Goal: Task Accomplishment & Management: Use online tool/utility

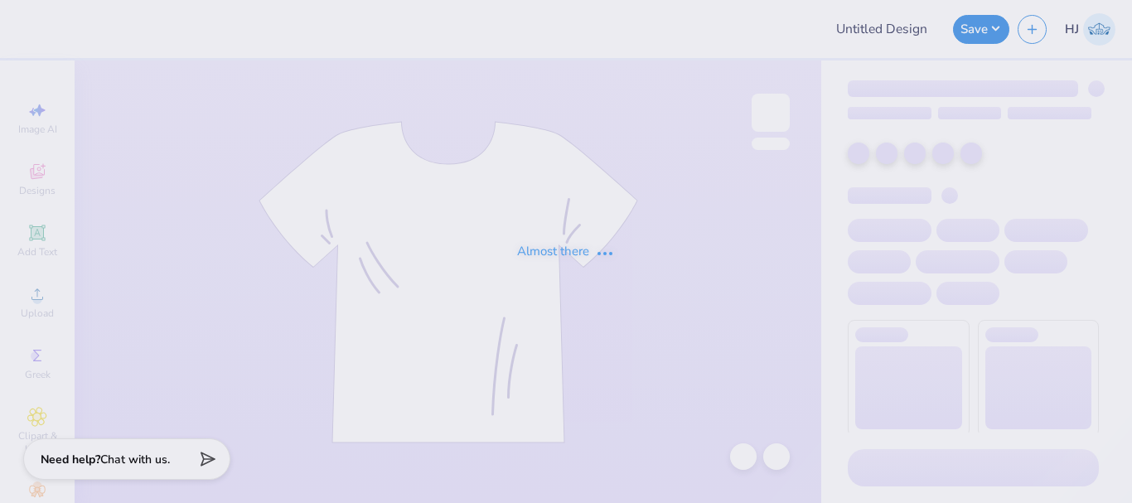
type input "ZTAUF - Prints and Pearls DF"
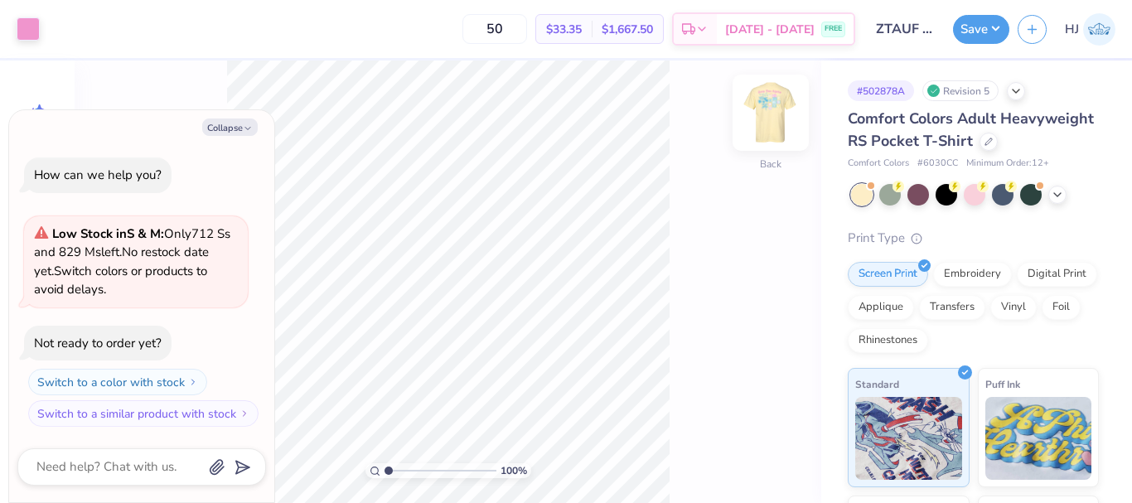
click at [772, 109] on img at bounding box center [771, 113] width 66 height 66
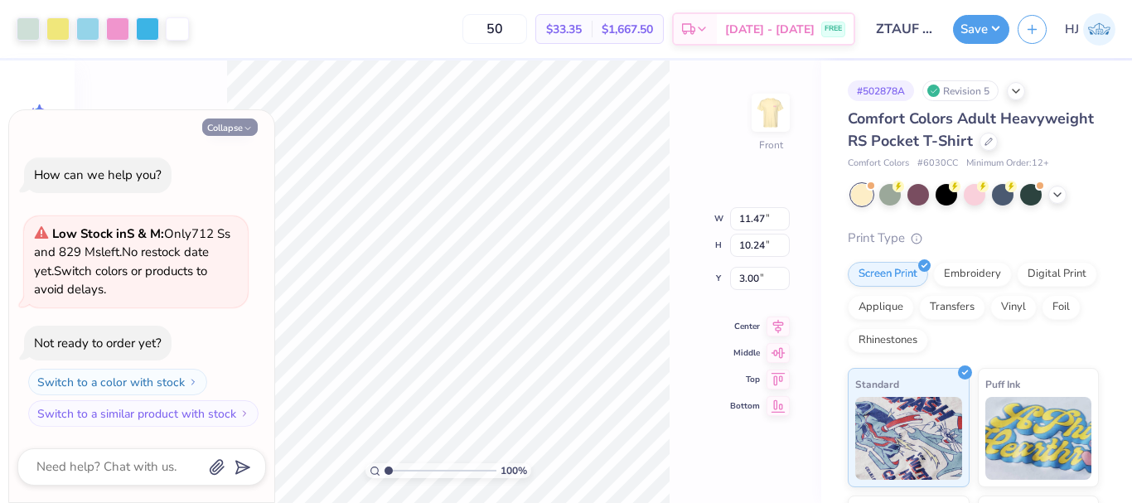
type textarea "x"
type input "11.37"
type input "3.85"
type input "3.06"
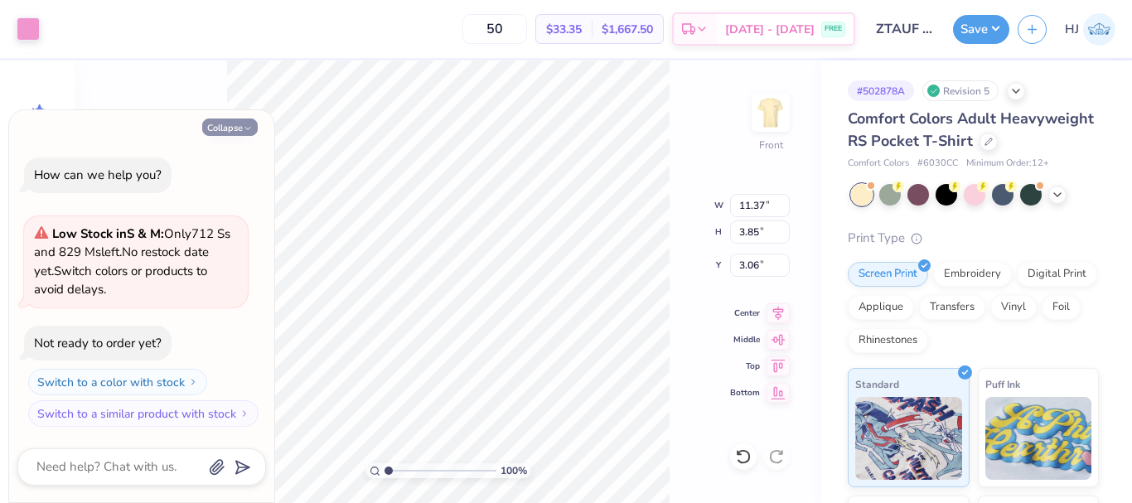
click at [231, 126] on button "Collapse" at bounding box center [230, 127] width 56 height 17
type textarea "x"
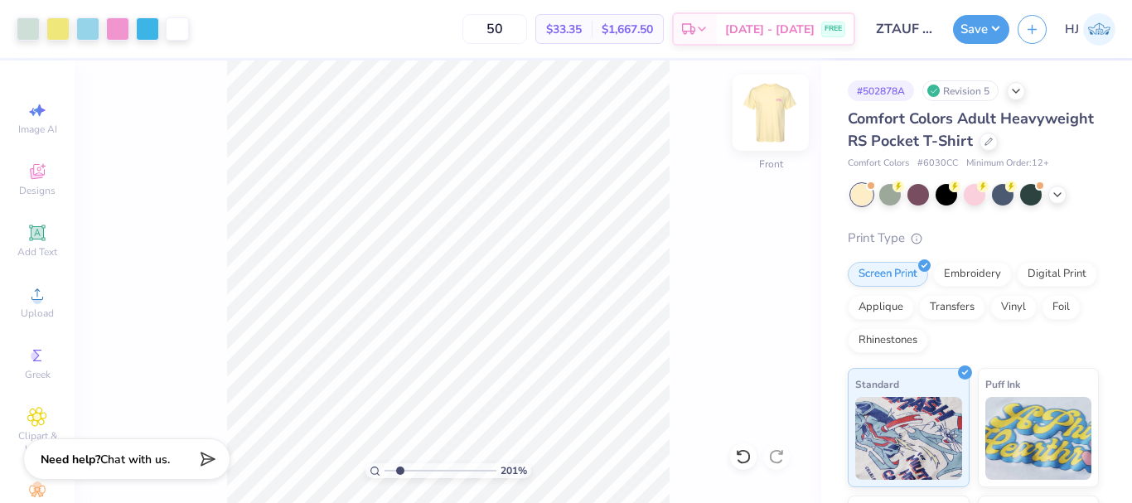
click at [763, 120] on img at bounding box center [771, 113] width 66 height 66
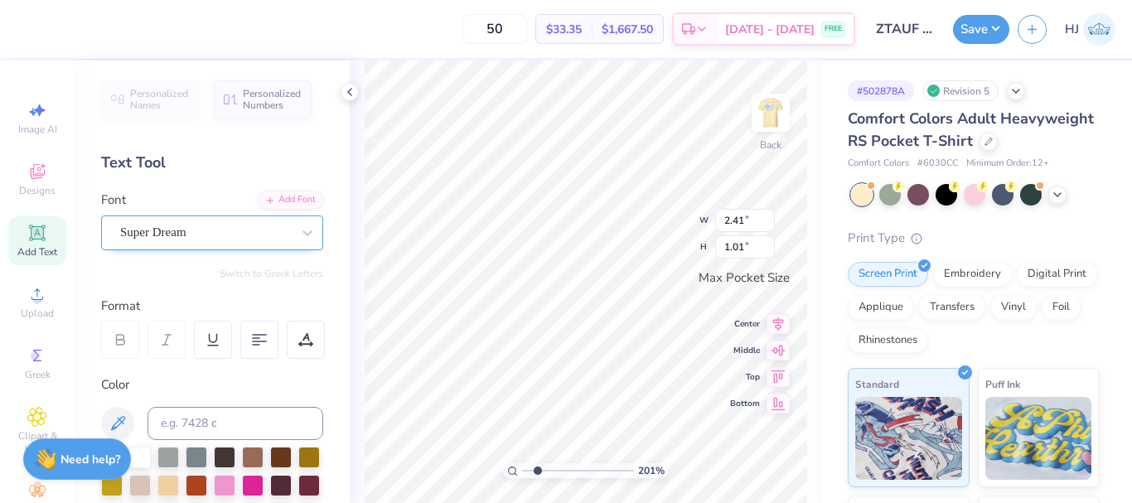
click at [173, 222] on div at bounding box center [205, 232] width 171 height 22
type input "2.01445811466782"
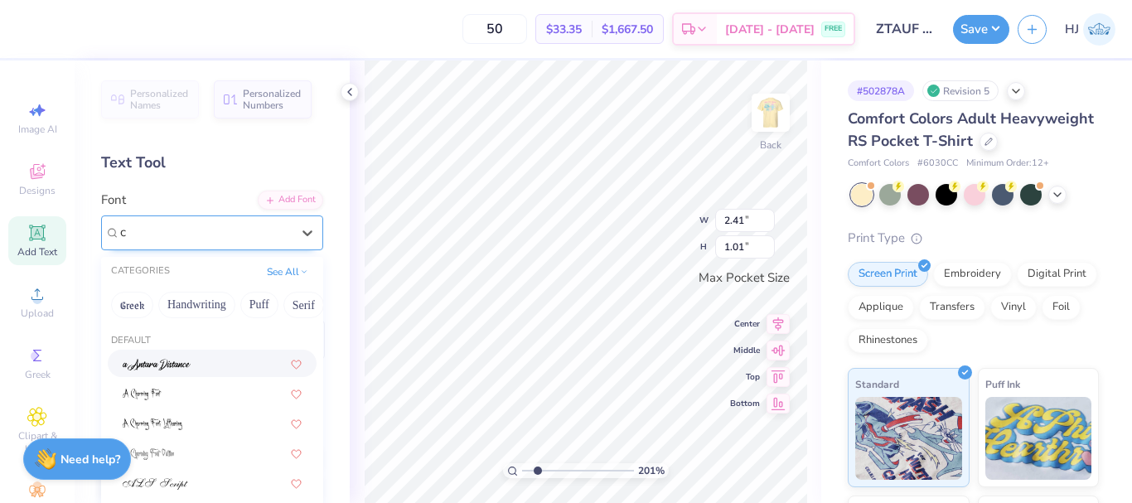
type input "co"
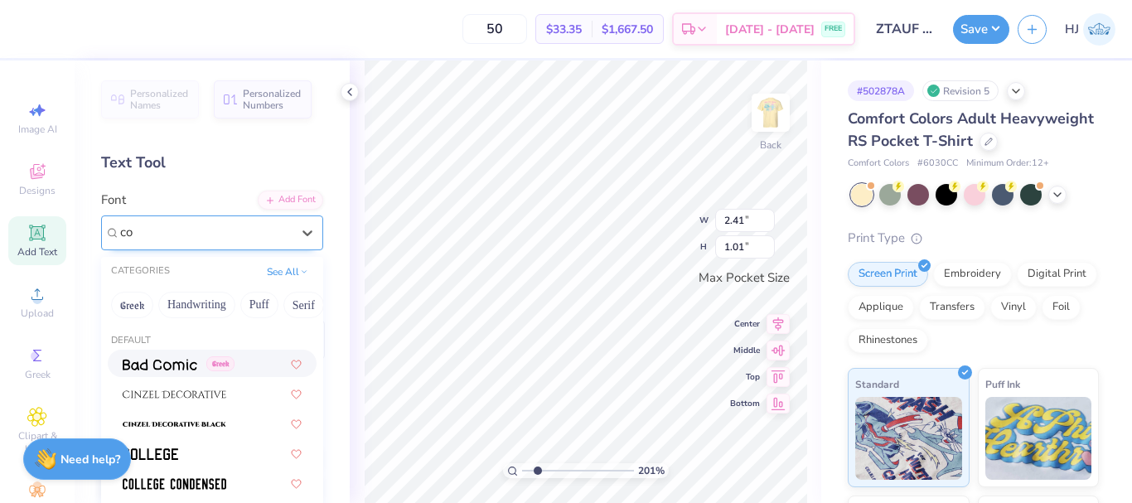
type input "2.01445811466782"
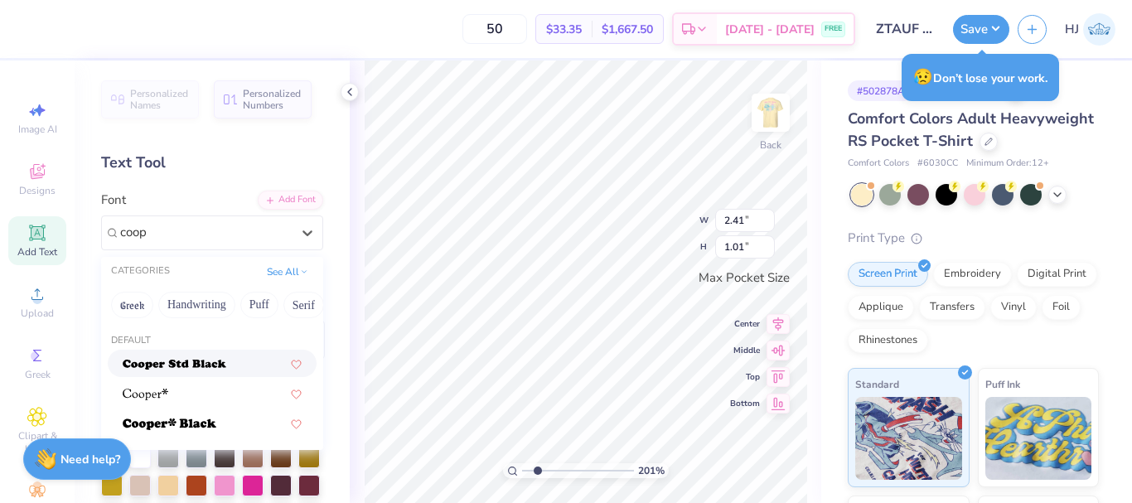
click at [172, 368] on img at bounding box center [175, 365] width 104 height 12
type input "coop"
type input "2.01445811466782"
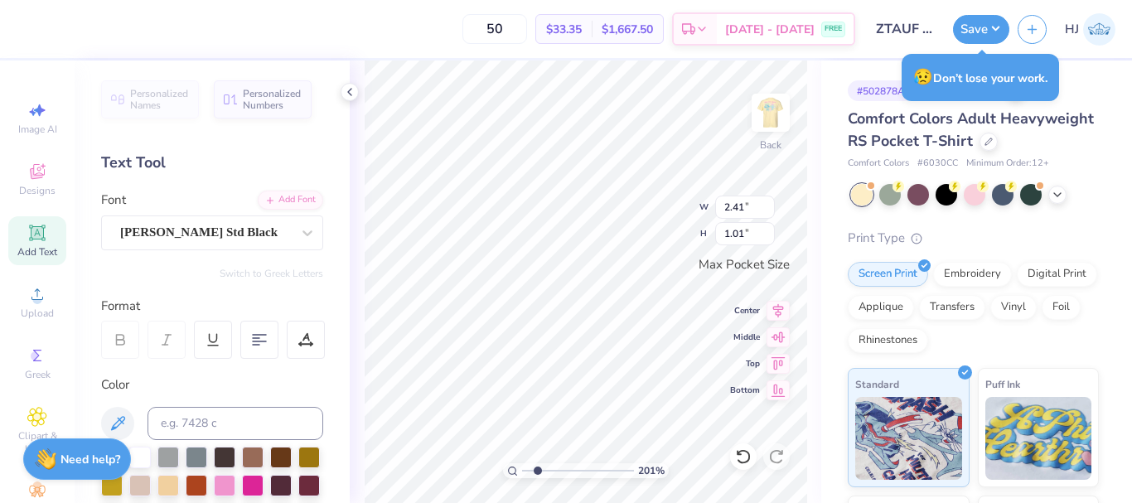
type input "2.01445811466782"
type input "3.24"
type input "1.05"
type input "2.01445811466782"
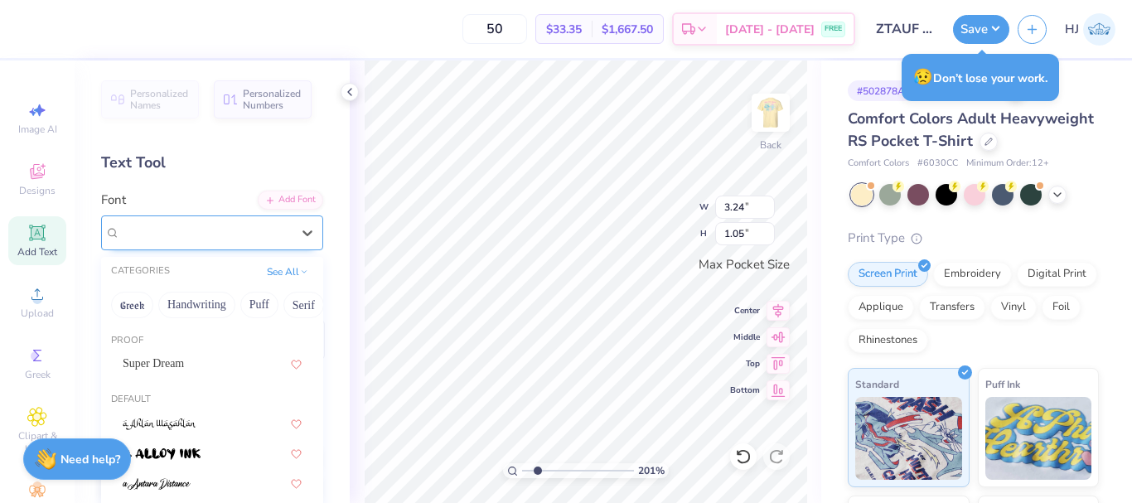
click at [229, 230] on div "Cooper Std Black" at bounding box center [206, 233] width 174 height 26
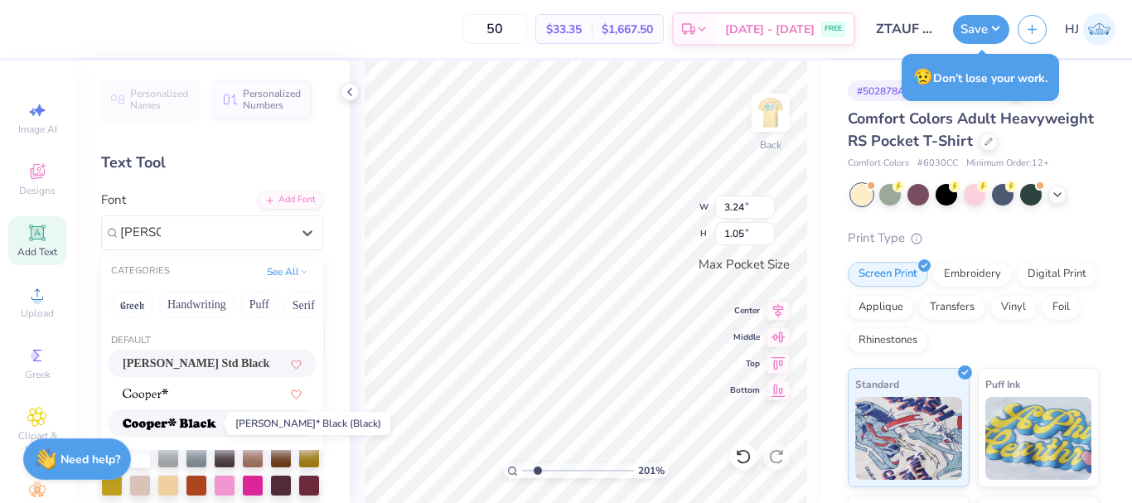
click at [178, 419] on img at bounding box center [170, 425] width 94 height 12
type input "cooper"
type input "2.01445811466782"
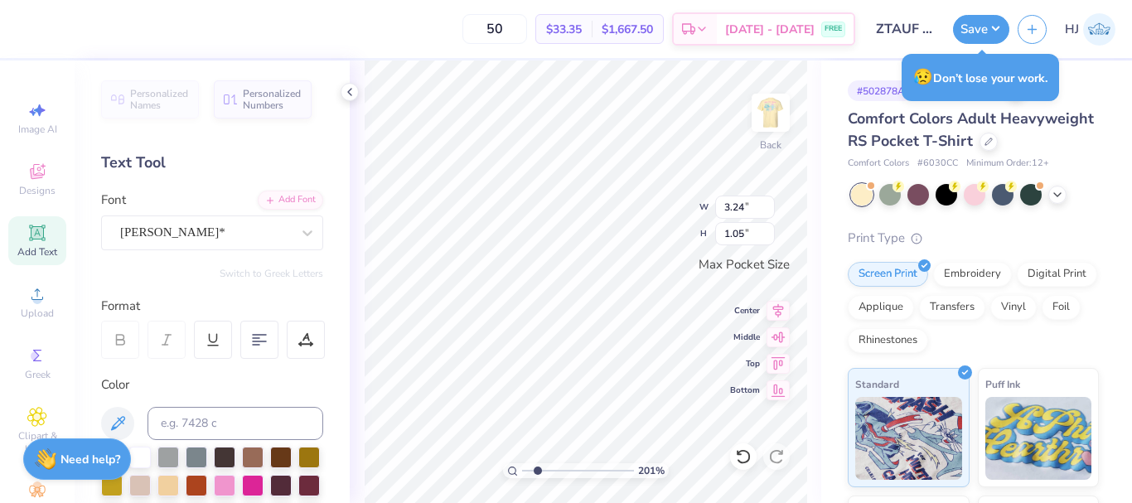
type input "2.01445811466782"
type input "3.15"
type input "1.09"
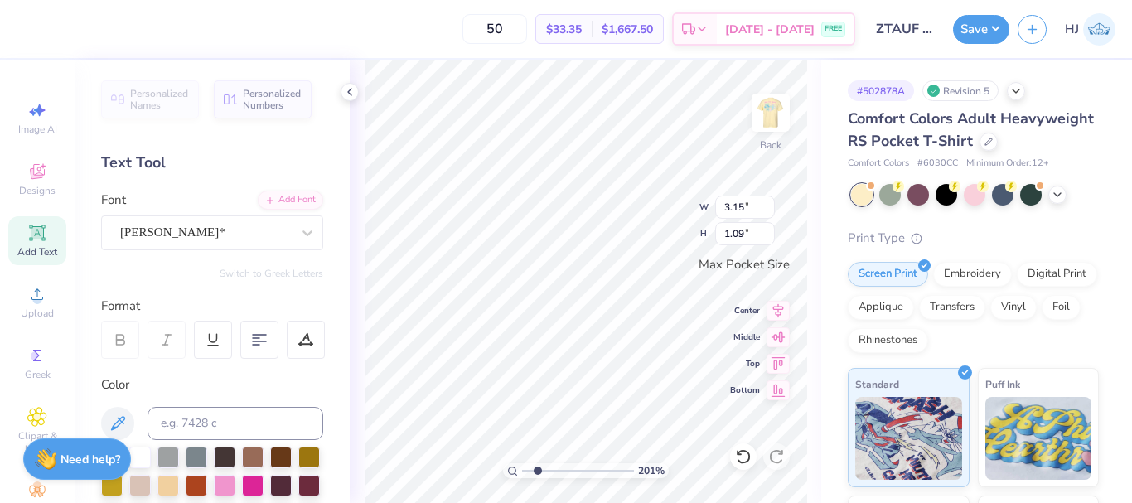
scroll to position [14, 2]
type input "2.01445811466782"
type textarea "Z"
type input "2.01445811466782"
type textarea "Ze"
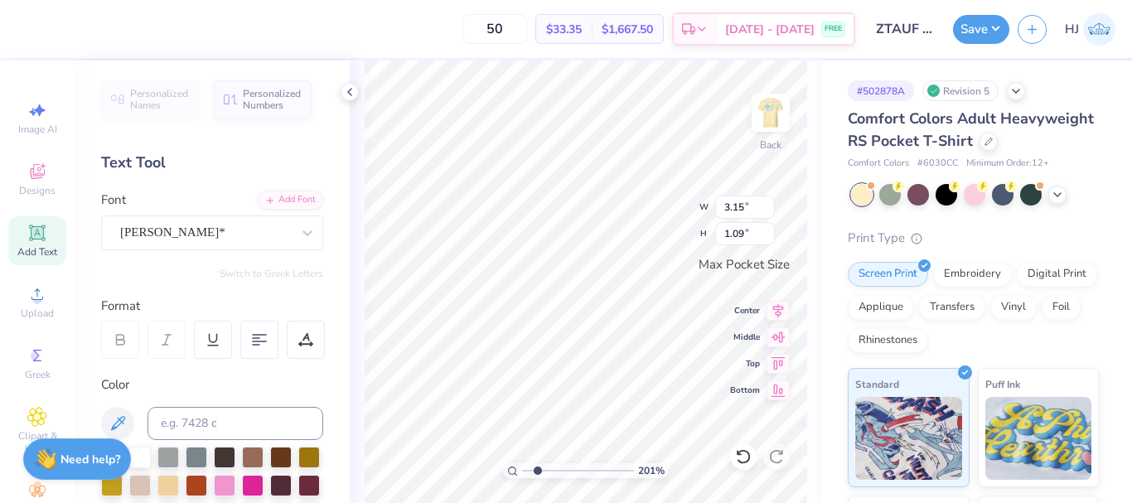
type input "2.01445811466782"
type textarea "Zet"
type input "2.01445811466782"
type textarea "Zeta"
type input "2.01445811466782"
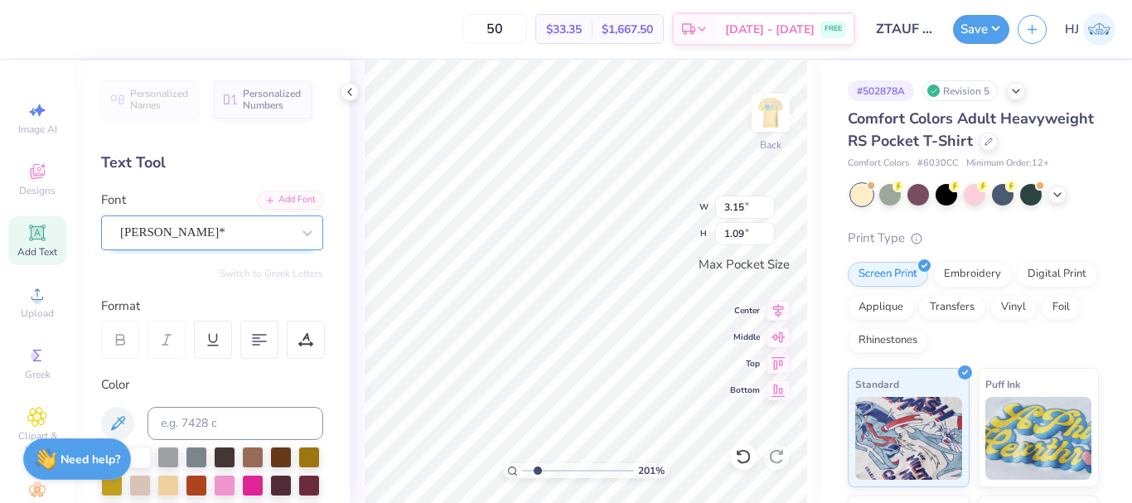
type input "3.30"
type input "1.07"
click at [247, 232] on div "Cooper*" at bounding box center [206, 233] width 174 height 26
click at [225, 231] on div "Cooper*" at bounding box center [205, 232] width 171 height 19
type input "2.01445811466782"
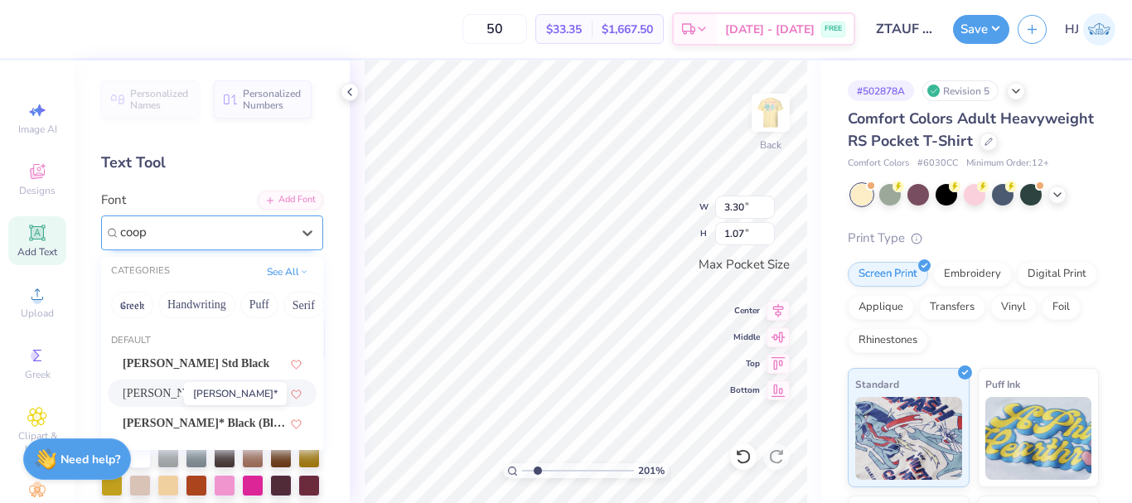
click at [159, 390] on span "Cooper*" at bounding box center [172, 393] width 98 height 17
type input "coop"
type input "2.01445811466782"
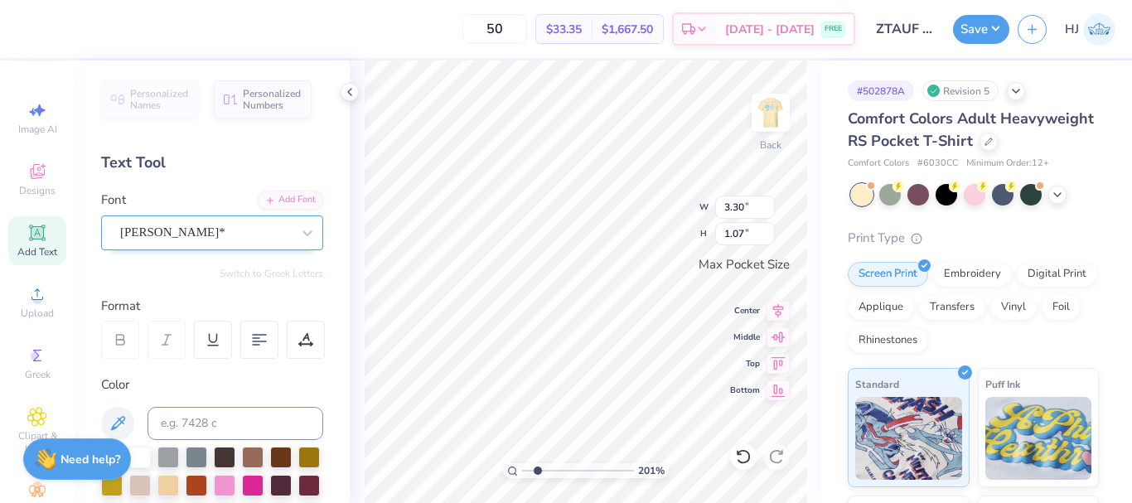
type input "2.01445811466782"
type input "2.55"
type input "1.04"
click at [114, 344] on icon at bounding box center [120, 339] width 15 height 15
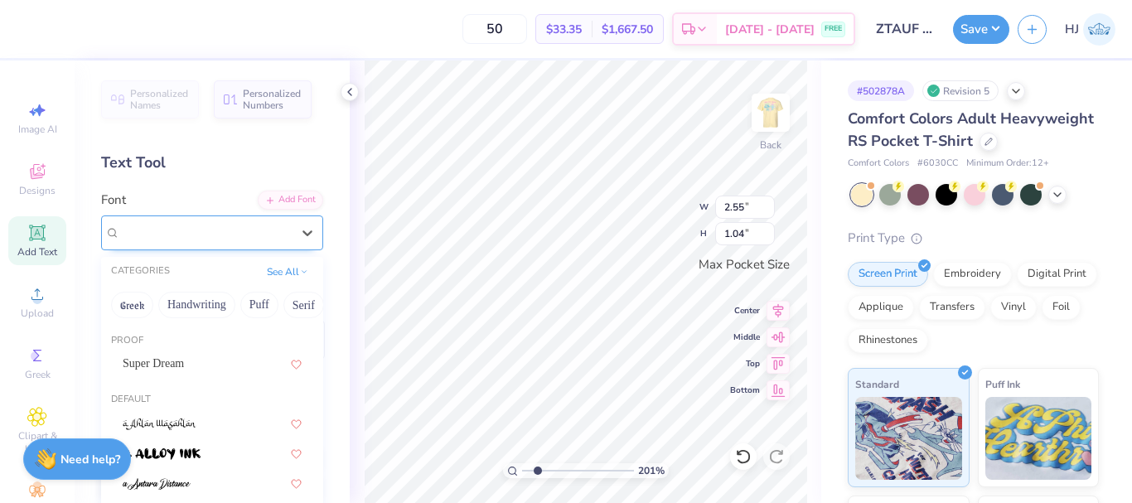
click at [214, 230] on div "Cooper*" at bounding box center [206, 233] width 174 height 26
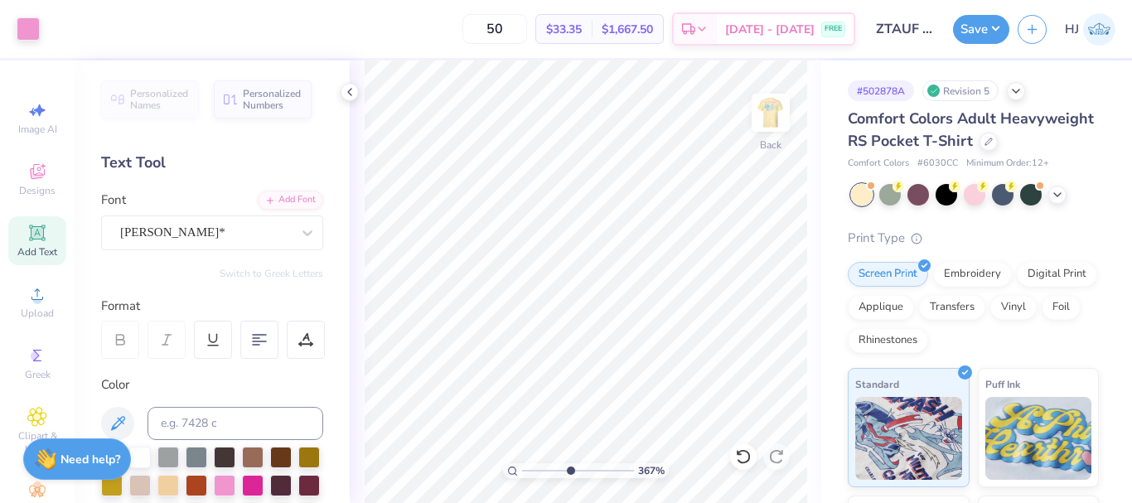
type input "5.47860533190648"
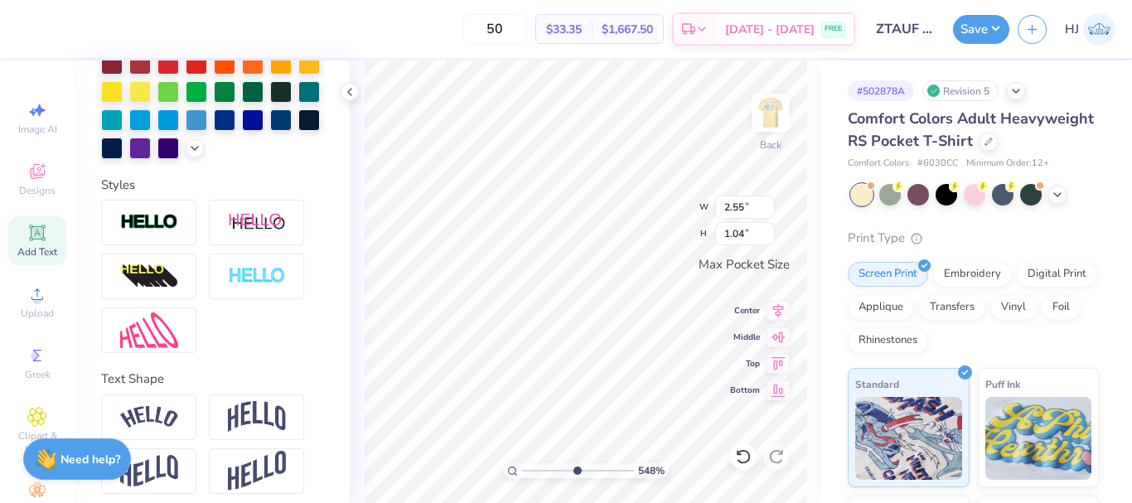
scroll to position [489, 0]
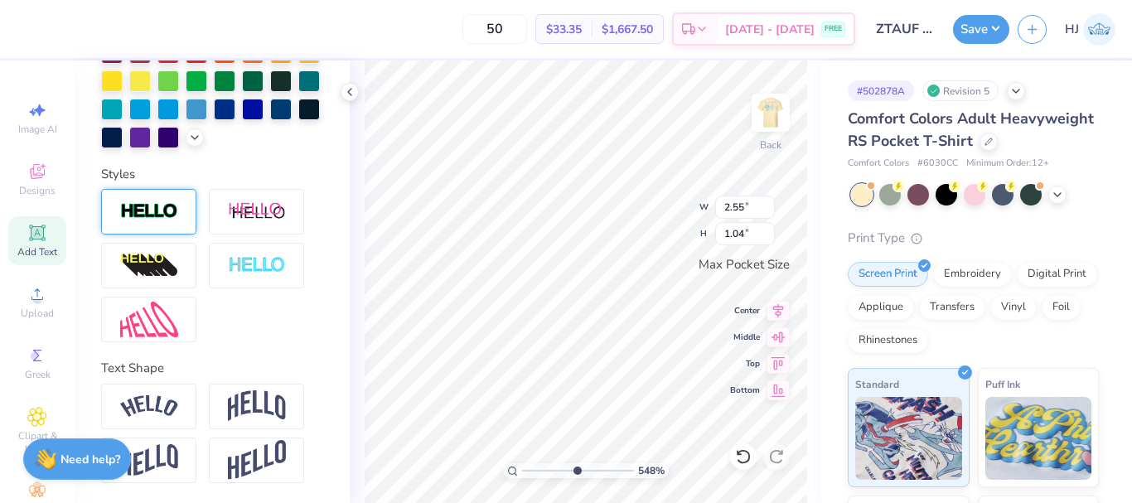
click at [154, 216] on img at bounding box center [149, 211] width 58 height 19
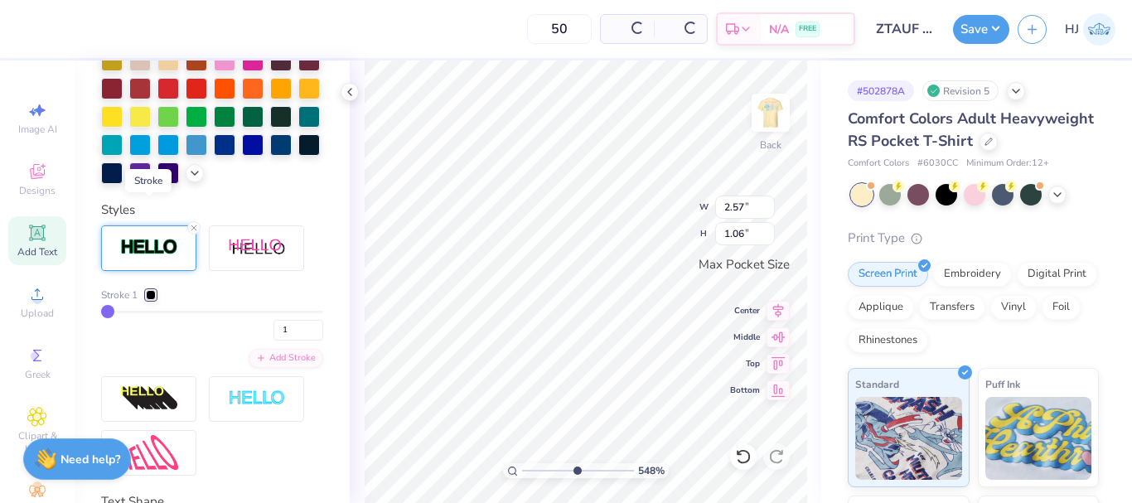
type input "2.57"
type input "1.06"
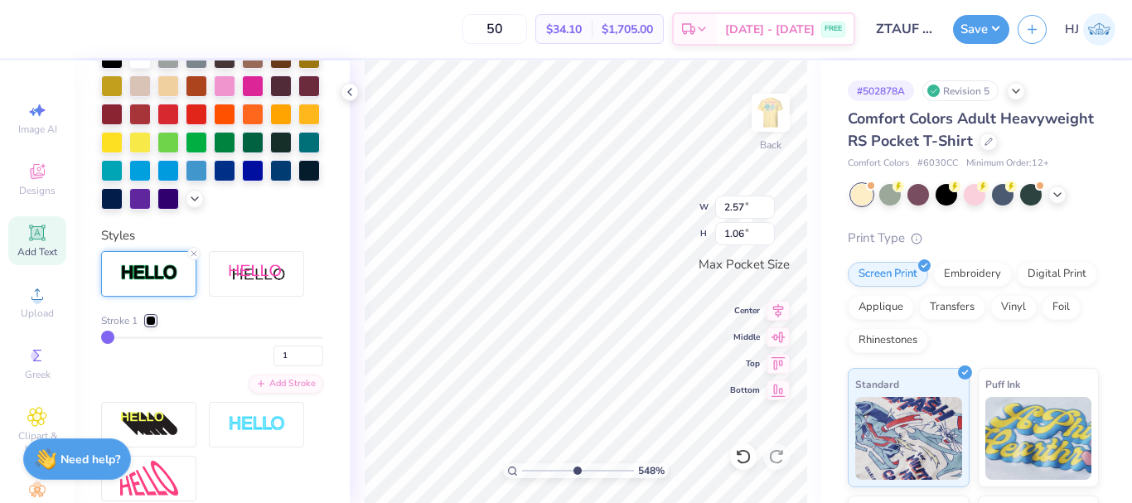
scroll to position [221, 0]
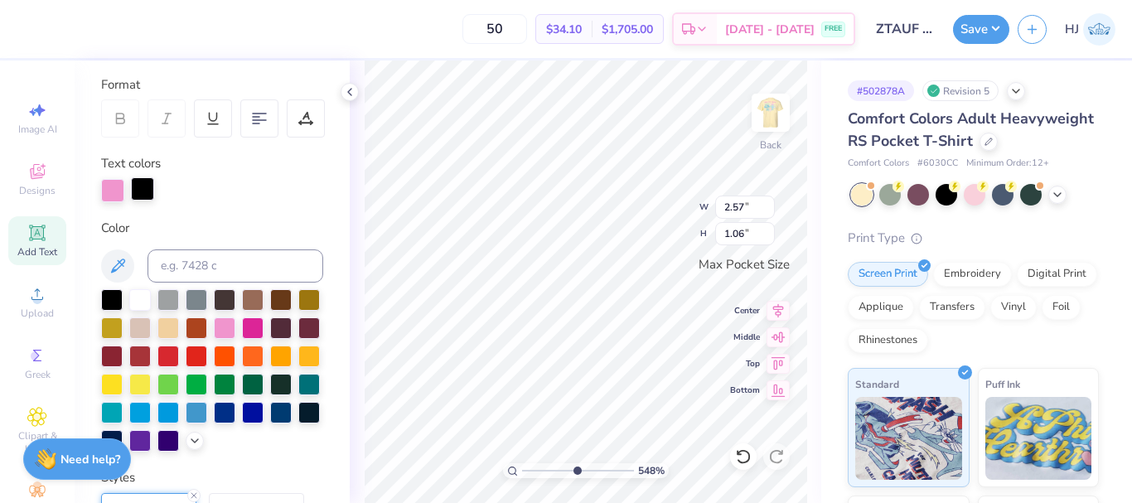
click at [146, 187] on div at bounding box center [142, 188] width 23 height 23
click at [200, 258] on input at bounding box center [236, 266] width 176 height 33
type input "223"
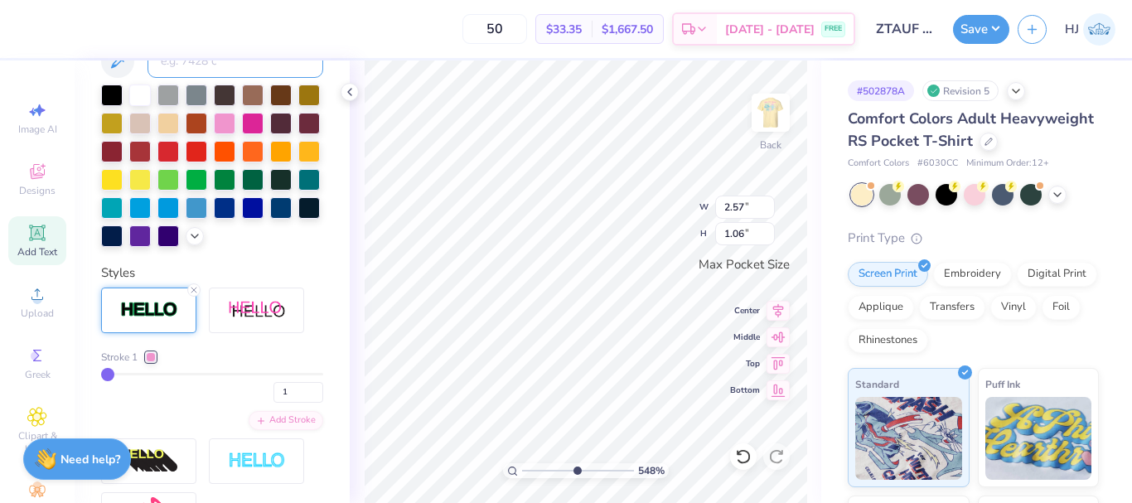
scroll to position [387, 0]
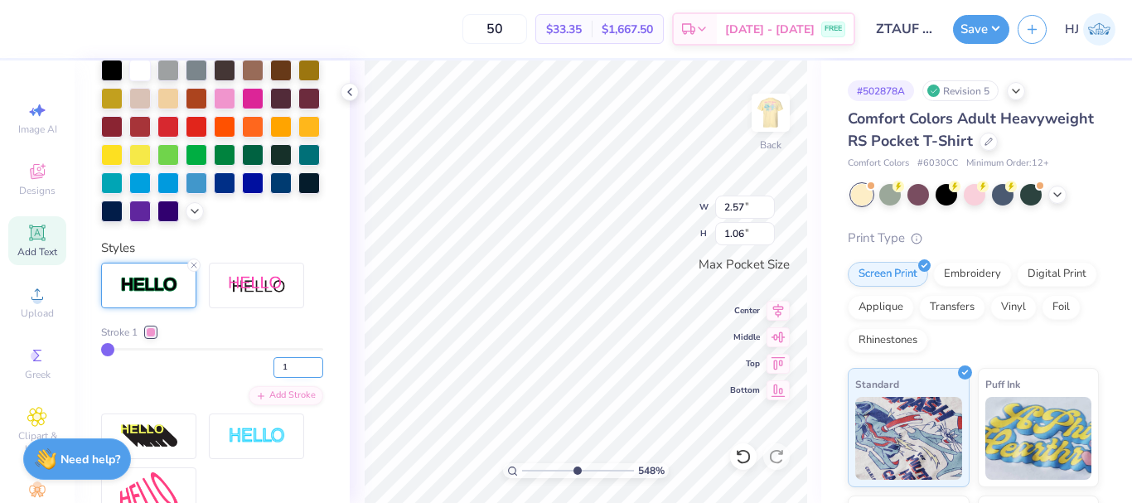
click at [276, 378] on input "1" at bounding box center [299, 367] width 50 height 21
type input "5"
type input "2.65"
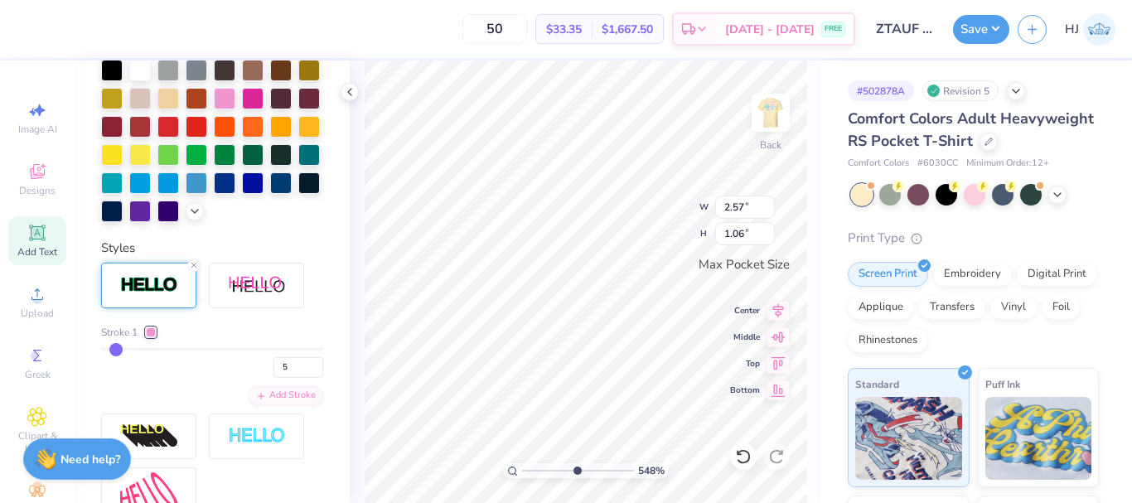
type input "1.13"
click at [276, 378] on input "5" at bounding box center [299, 367] width 50 height 21
type input "3"
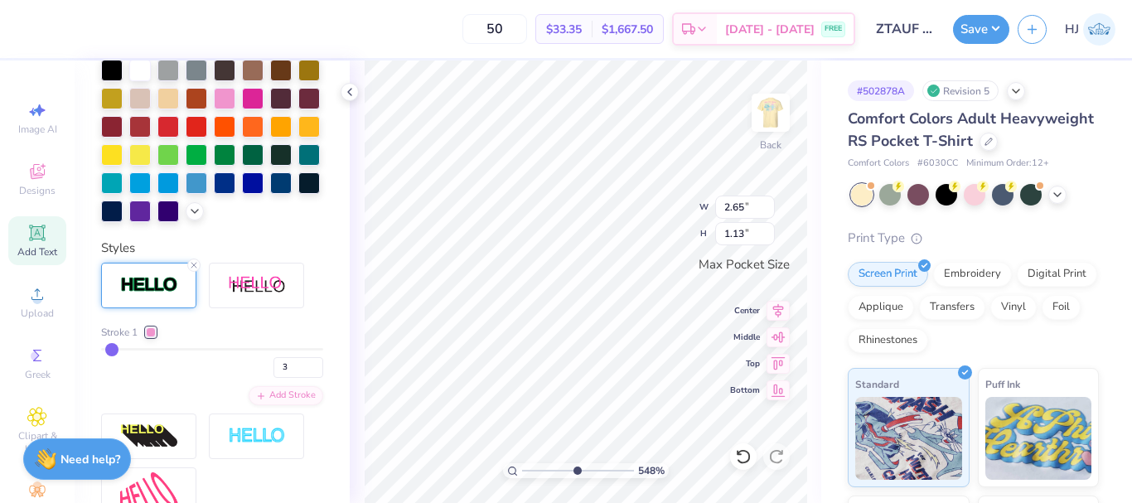
type input "2.61"
type input "1.10"
click at [348, 87] on icon at bounding box center [349, 91] width 13 height 13
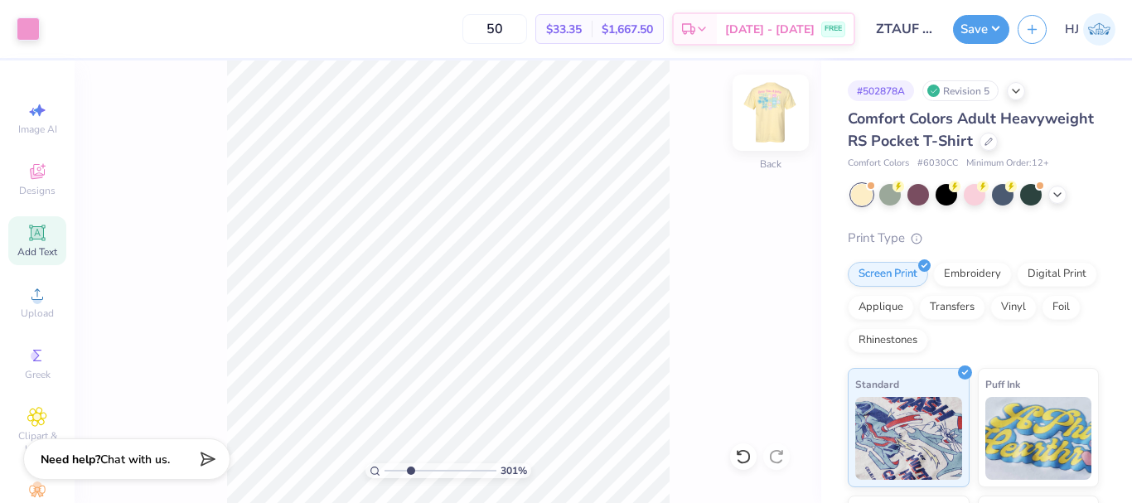
click at [775, 114] on img at bounding box center [771, 113] width 66 height 66
click at [773, 119] on img at bounding box center [771, 113] width 66 height 66
type input "3.00581987268404"
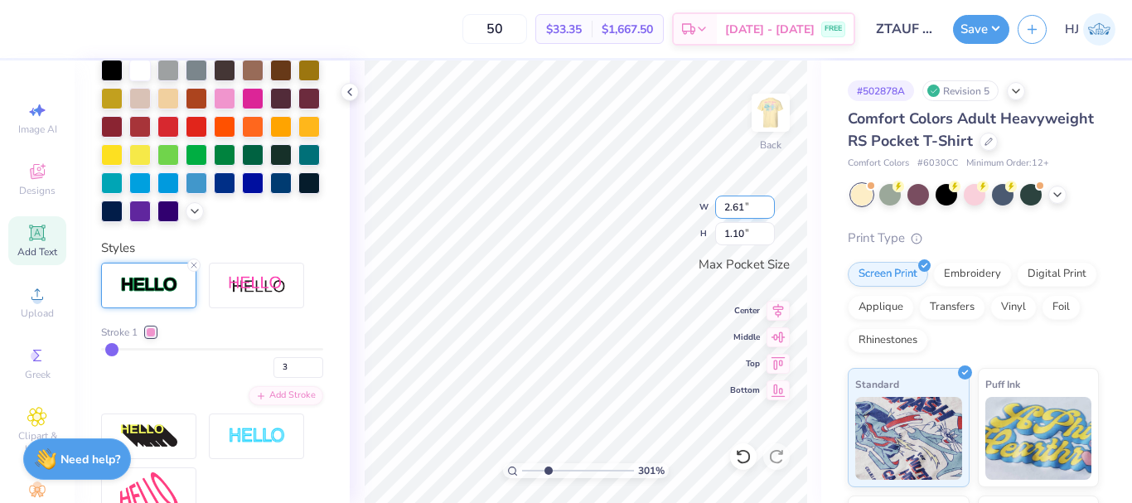
click at [747, 203] on input "2.61" at bounding box center [745, 207] width 60 height 23
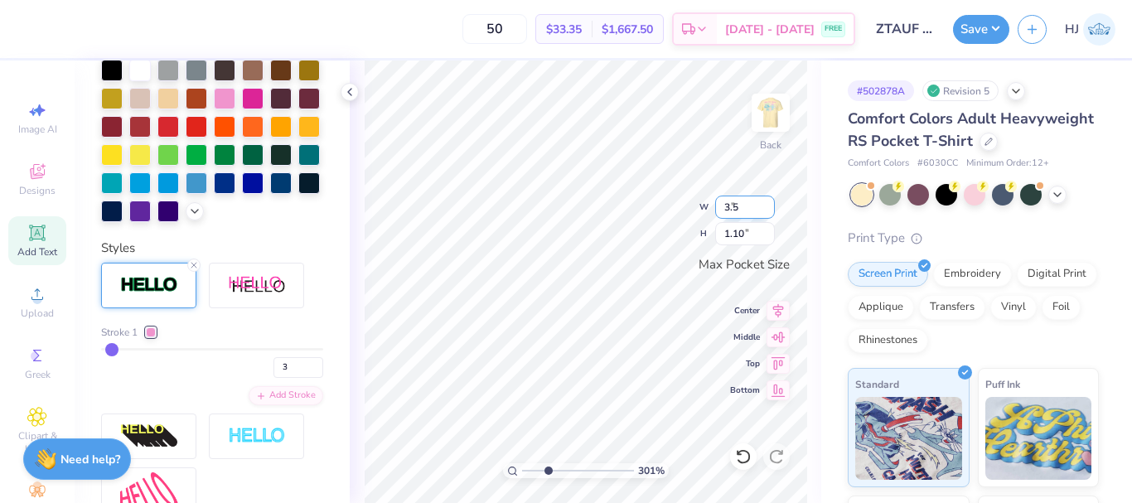
type input "3.5"
type input "3.00581987268404"
type input "3.50"
type input "1.47"
type input "1"
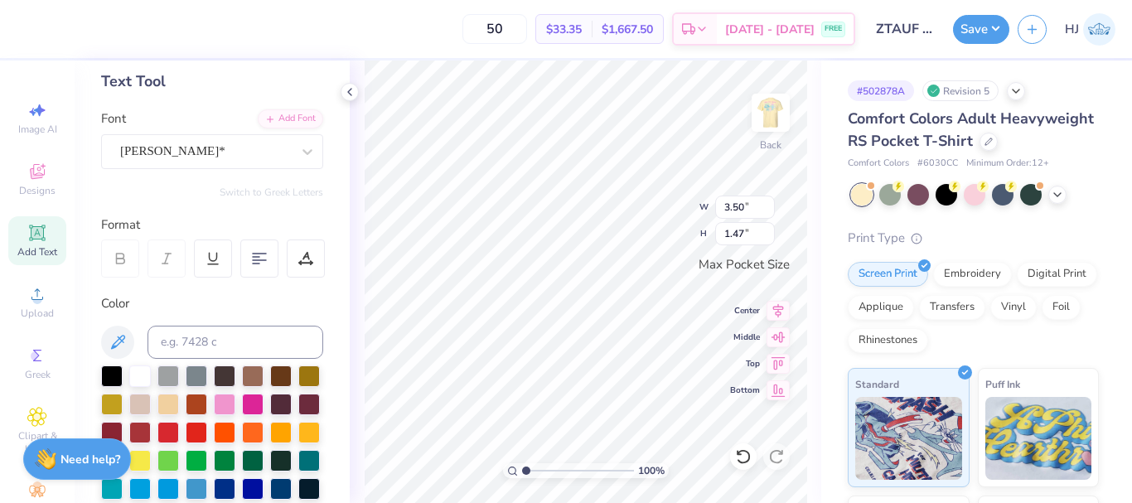
scroll to position [0, 0]
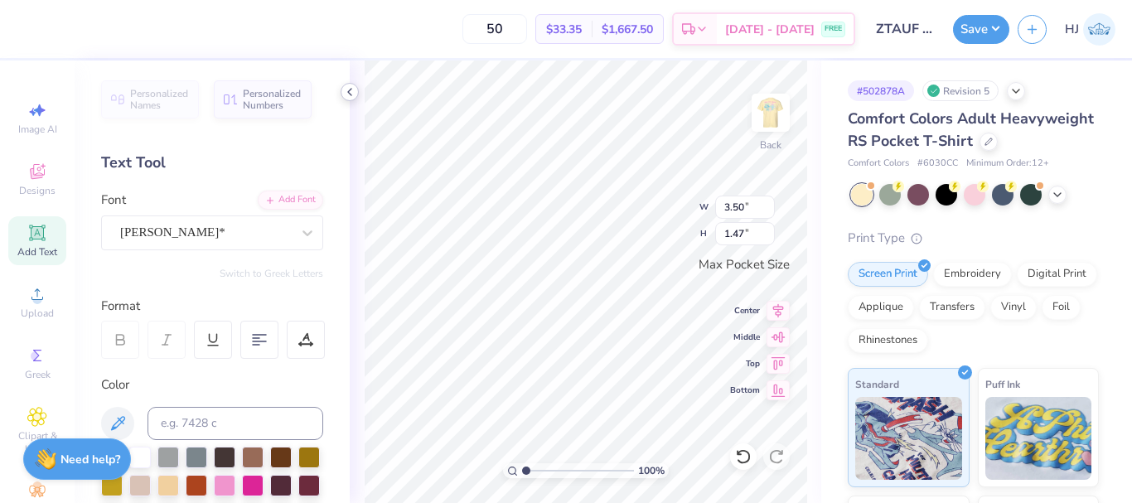
click at [349, 91] on polyline at bounding box center [349, 92] width 3 height 7
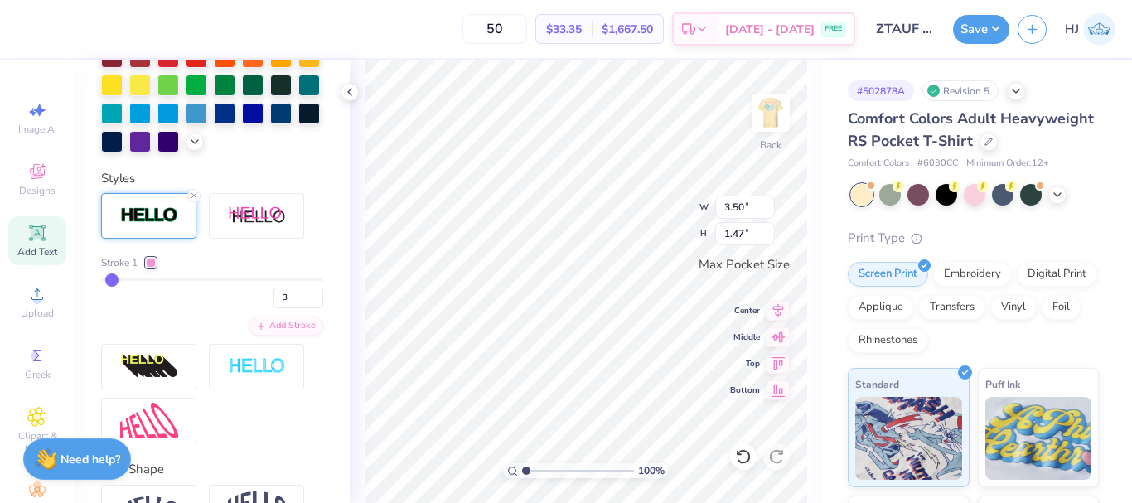
scroll to position [497, 0]
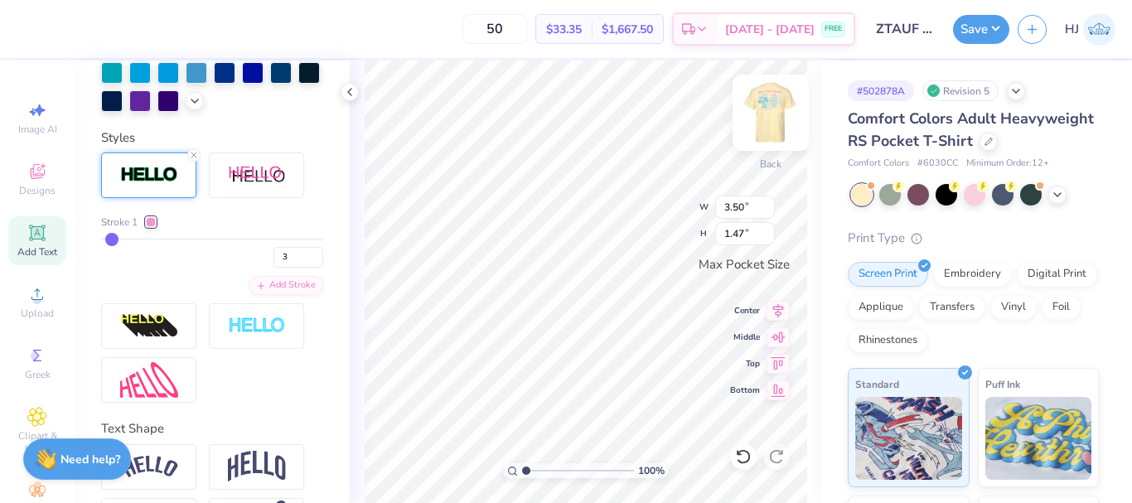
click at [768, 114] on img at bounding box center [771, 113] width 66 height 66
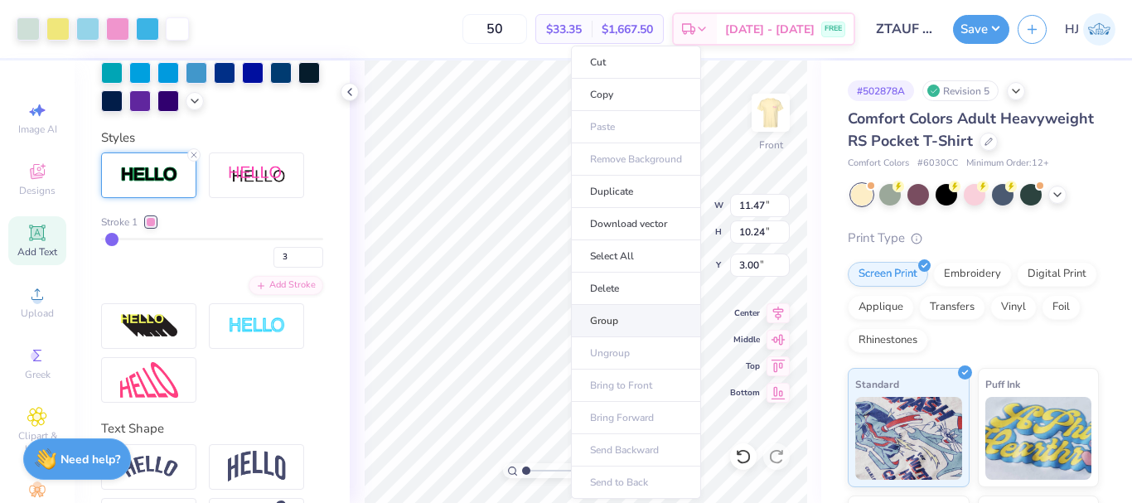
click at [620, 322] on li "Group" at bounding box center [636, 321] width 130 height 32
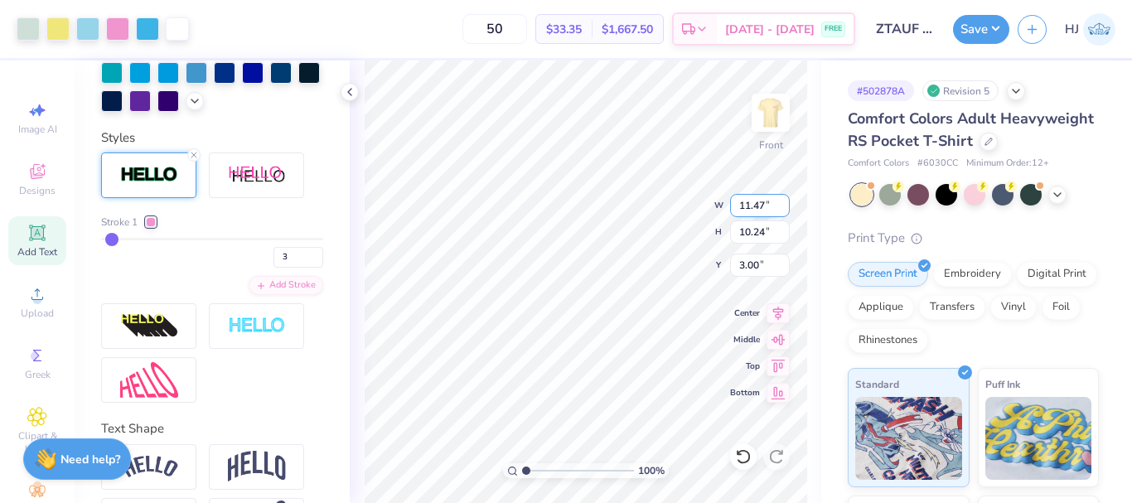
click at [760, 206] on input "11.47" at bounding box center [760, 205] width 60 height 23
click at [760, 205] on input "11.47" at bounding box center [760, 205] width 60 height 23
type input "12.50"
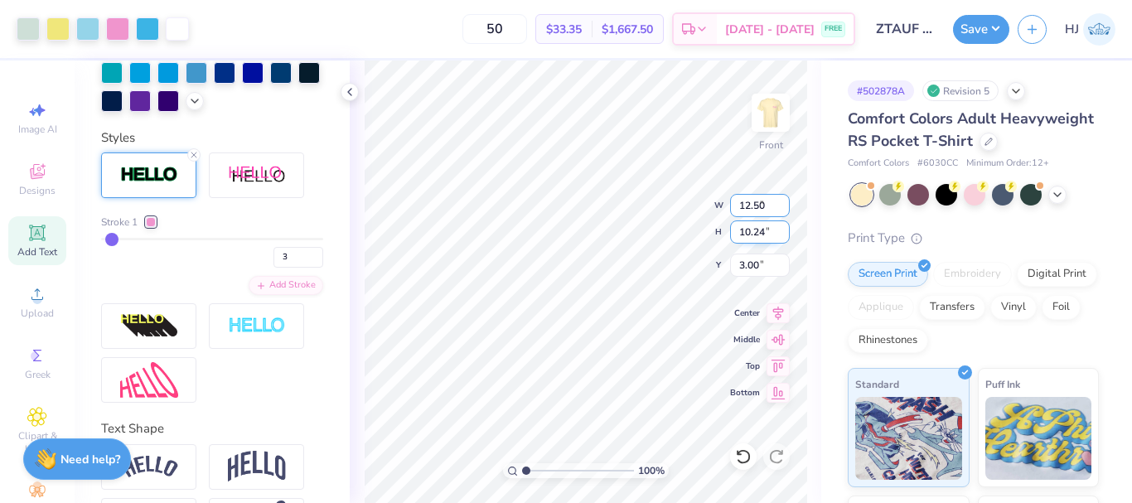
type input "11.16"
click at [756, 271] on input "2.54" at bounding box center [760, 265] width 60 height 23
type input "3.00"
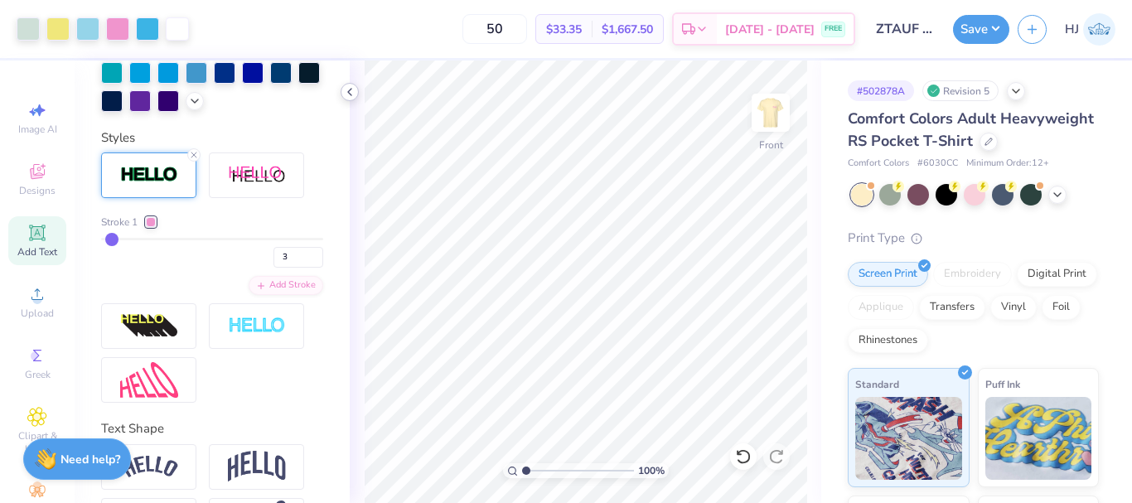
click at [354, 86] on icon at bounding box center [349, 91] width 13 height 13
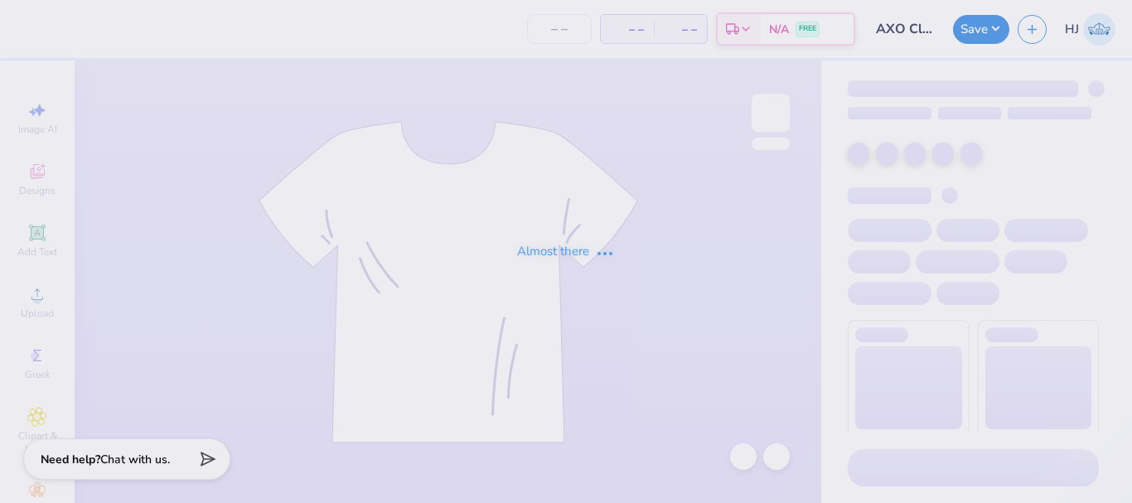
type input "AXO Clemson Gameday Merch"
type input "60"
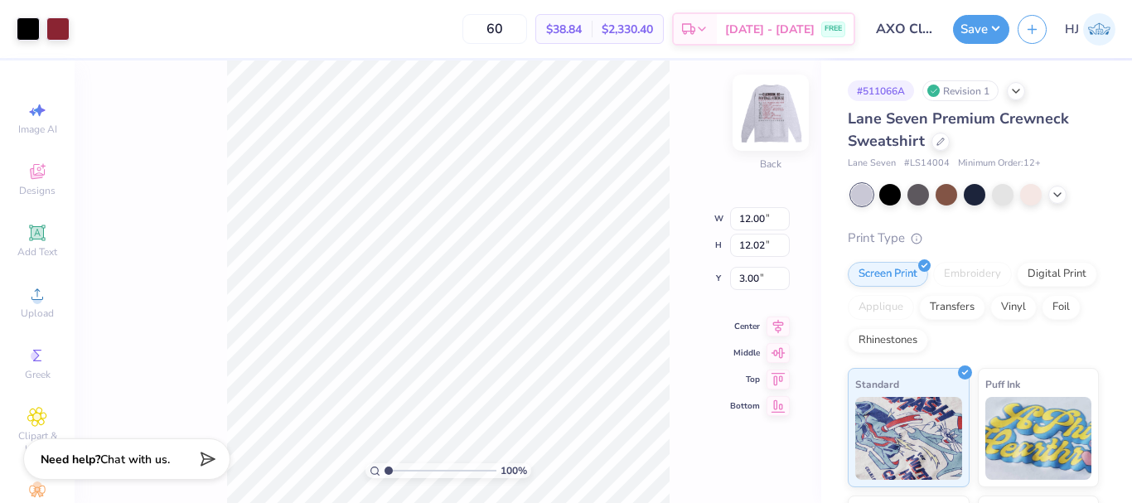
click at [763, 123] on img at bounding box center [771, 113] width 66 height 66
type input "3.00581987268405"
type input "0.22"
type input "0.45"
type input "7.60"
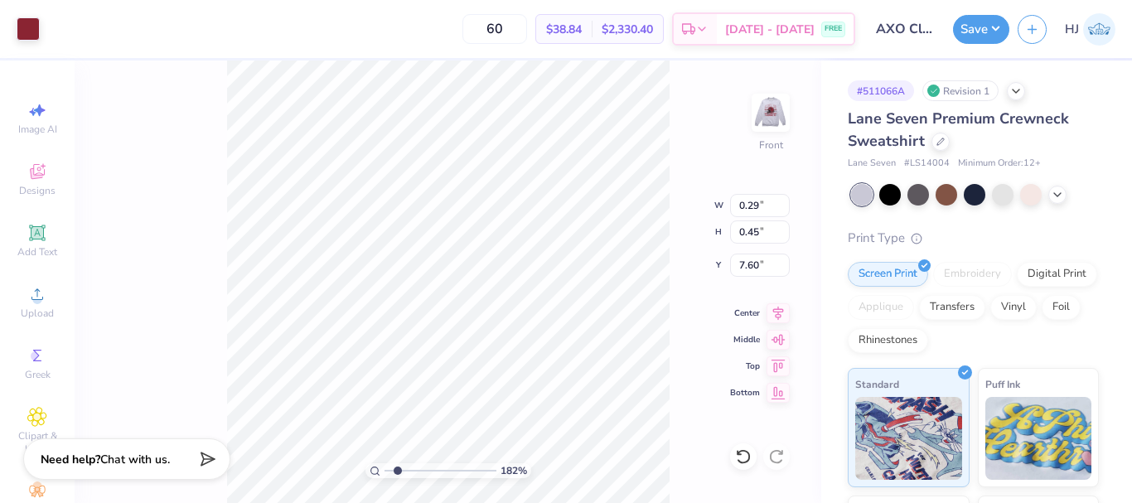
click at [653, 216] on div "182 % Front W 0.29 0.29 " H 0.45 0.45 " Y 7.60 7.60 " Center Middle Top Bottom" at bounding box center [448, 282] width 747 height 443
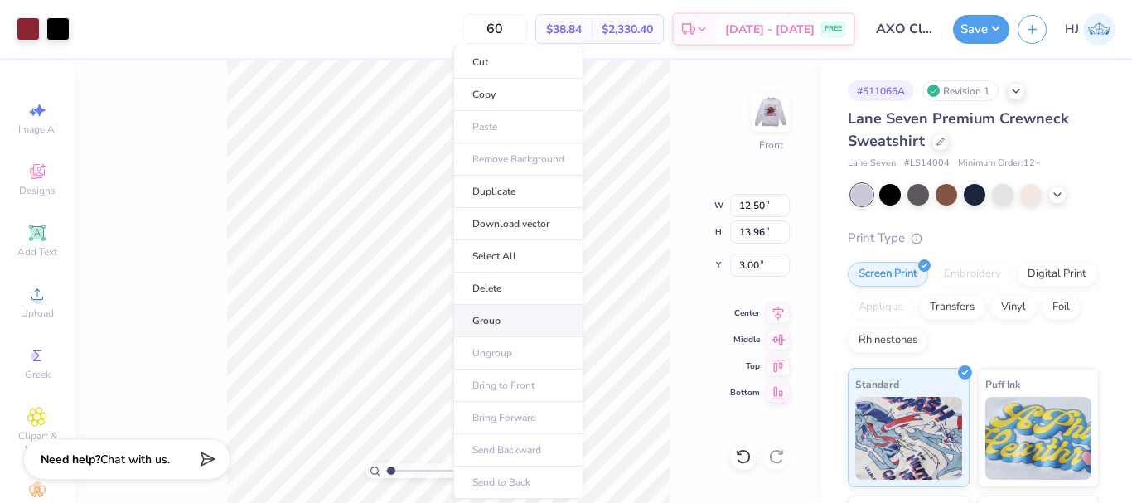
click at [517, 319] on li "Group" at bounding box center [518, 321] width 130 height 32
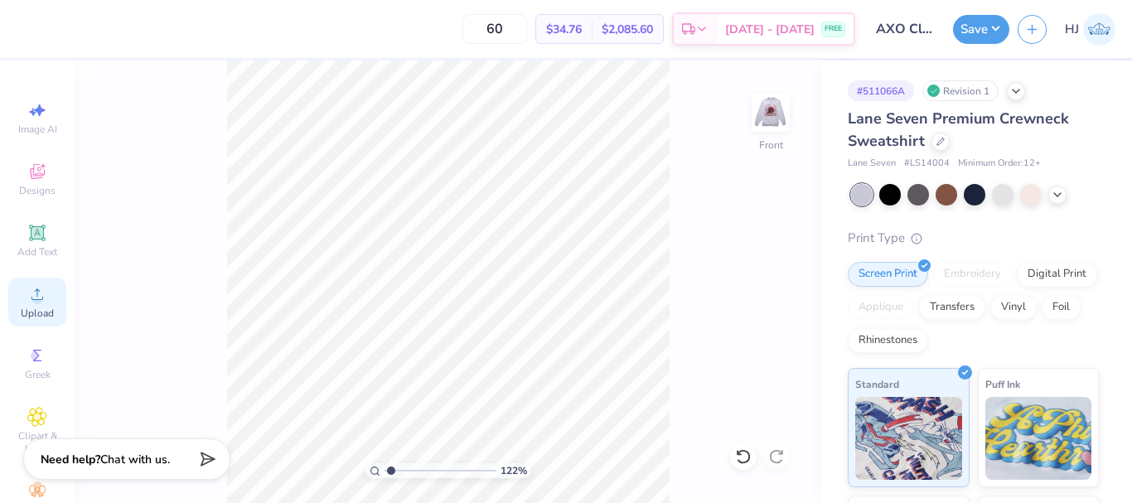
click at [35, 306] on div "Upload" at bounding box center [37, 302] width 58 height 49
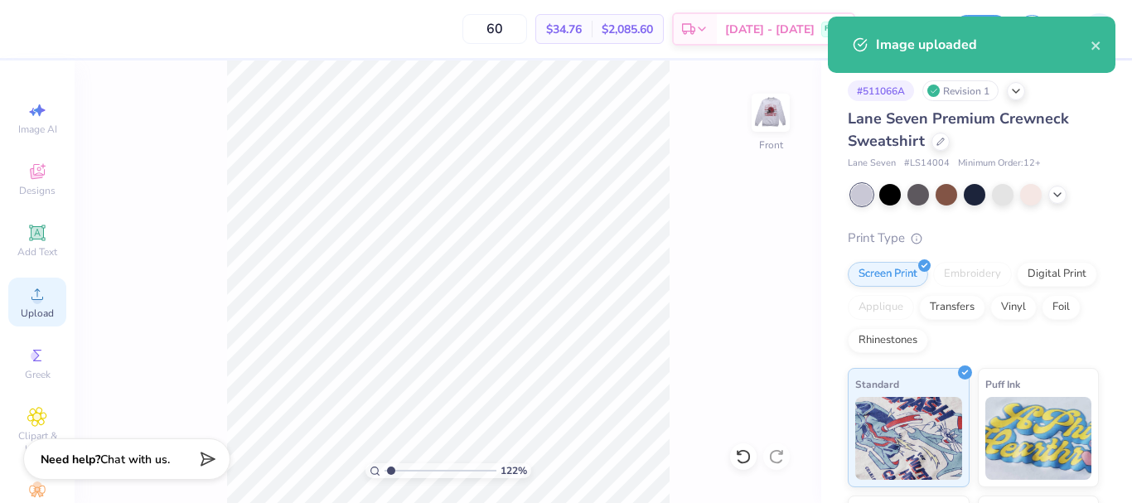
click at [34, 308] on span "Upload" at bounding box center [37, 313] width 33 height 13
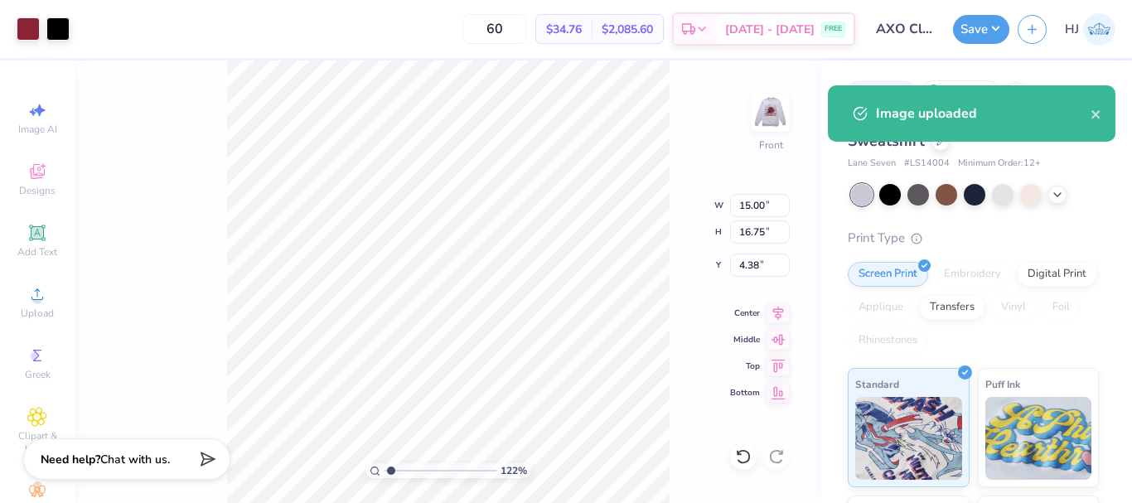
type input "1.22152498603932"
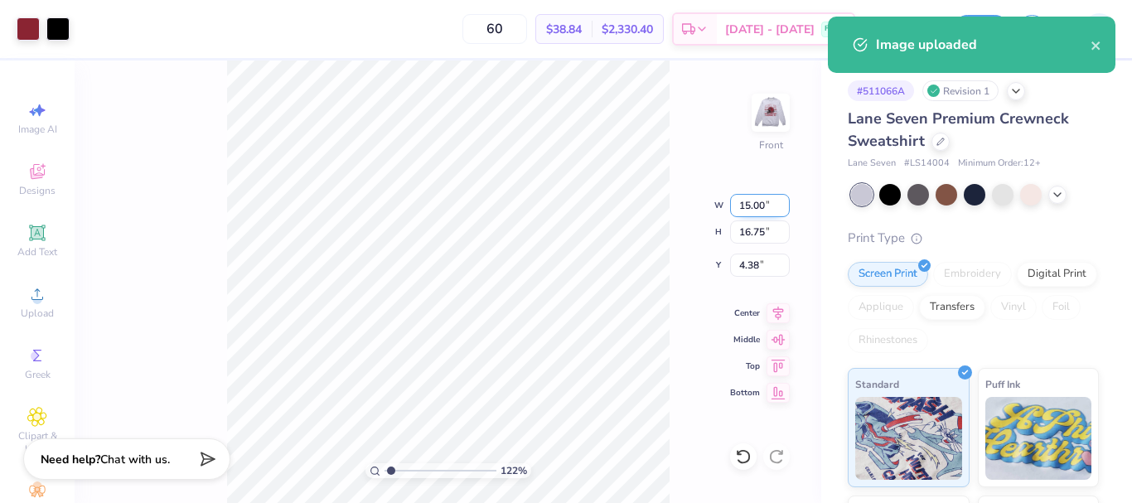
click at [757, 203] on input "15.00" at bounding box center [760, 205] width 60 height 23
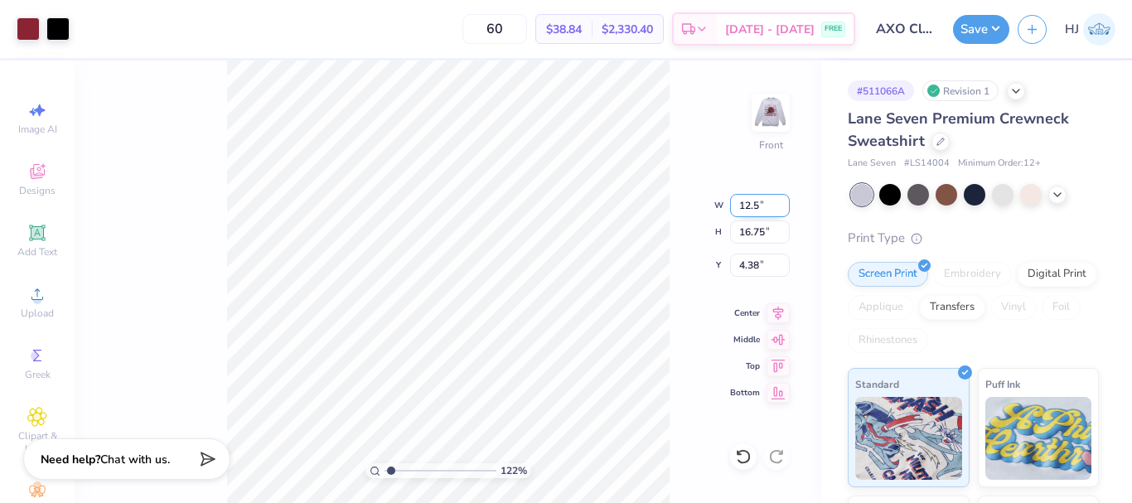
type input "12.5"
type input "1.22152498603932"
type input "12.50"
type input "13.95"
click at [759, 259] on input "5.77" at bounding box center [760, 265] width 60 height 23
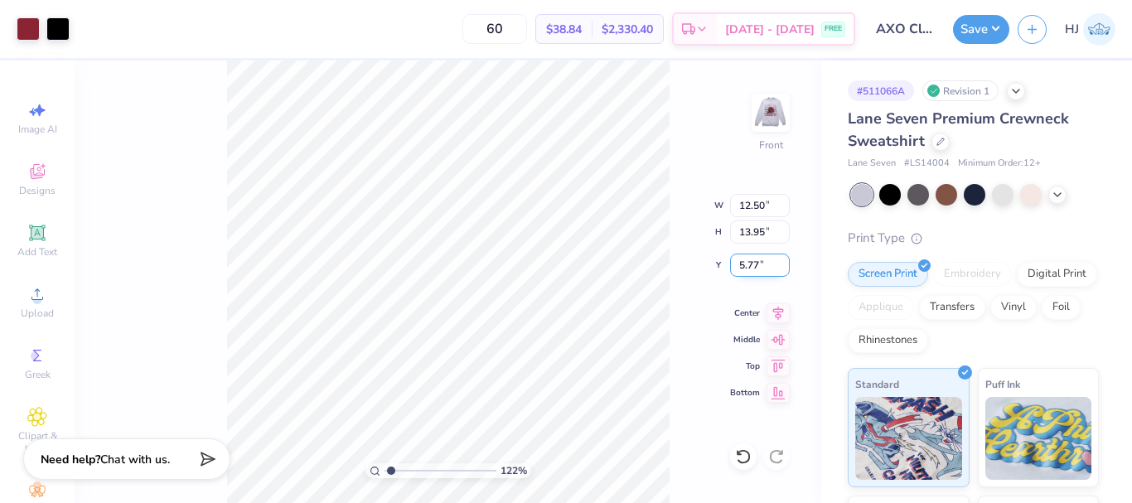
click at [759, 259] on input "5.77" at bounding box center [760, 265] width 60 height 23
type input "3"
type input "1.22152498603932"
type input "3.00"
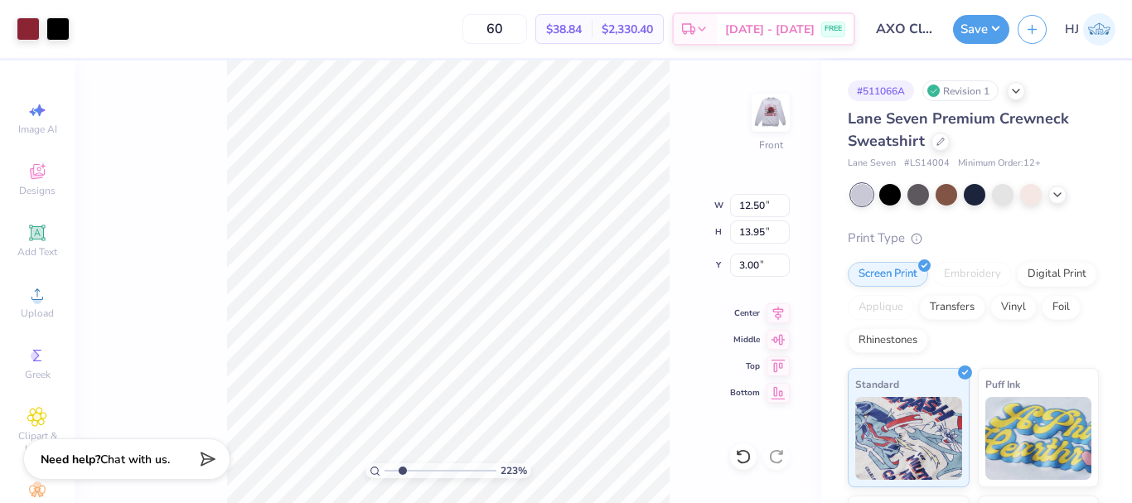
click at [667, 196] on div "223 % Front W 12.50 12.50 " H 13.95 13.95 " Y 3.00 3.00 " Center Middle Top Bot…" at bounding box center [448, 282] width 747 height 443
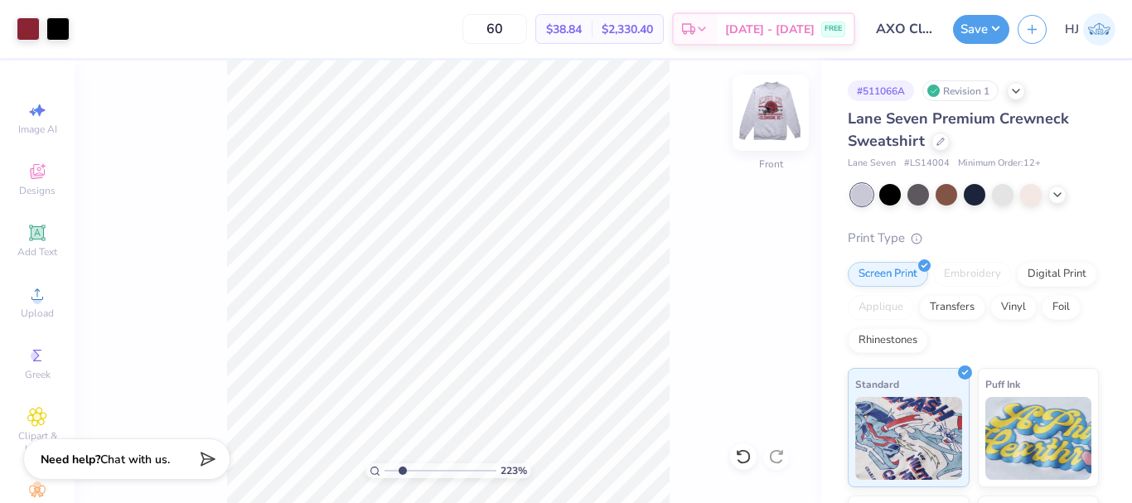
click at [763, 121] on img at bounding box center [771, 113] width 66 height 66
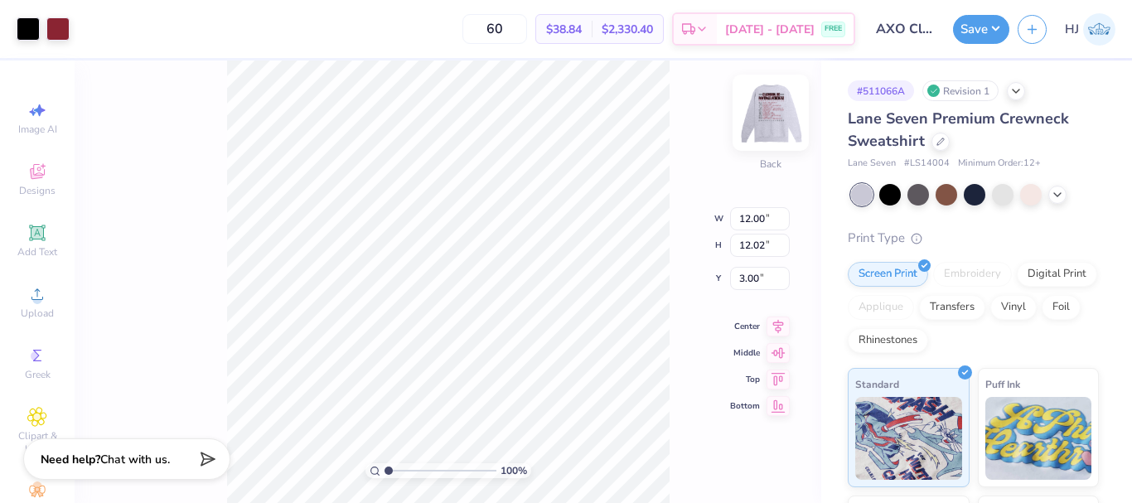
click at [779, 100] on img at bounding box center [771, 113] width 66 height 66
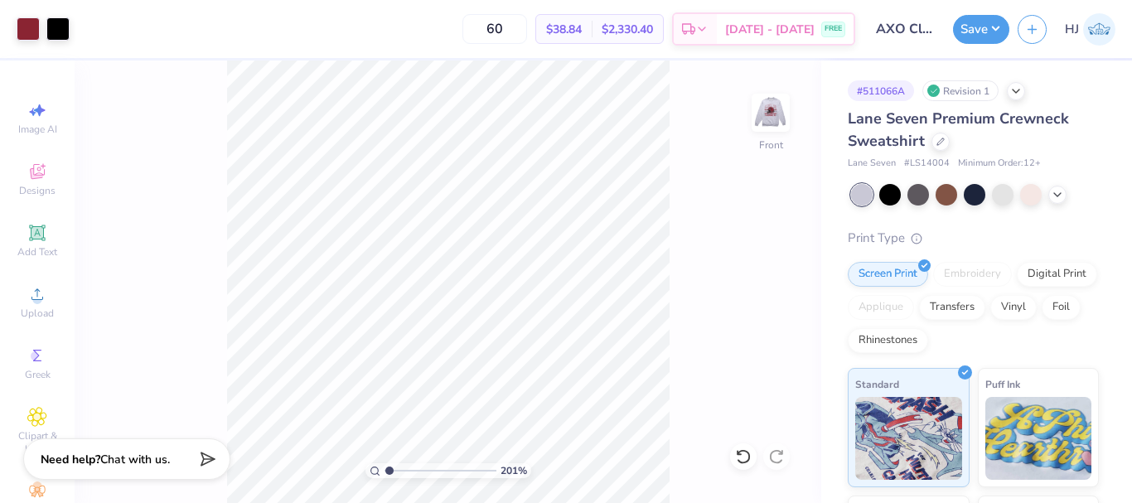
type input "1"
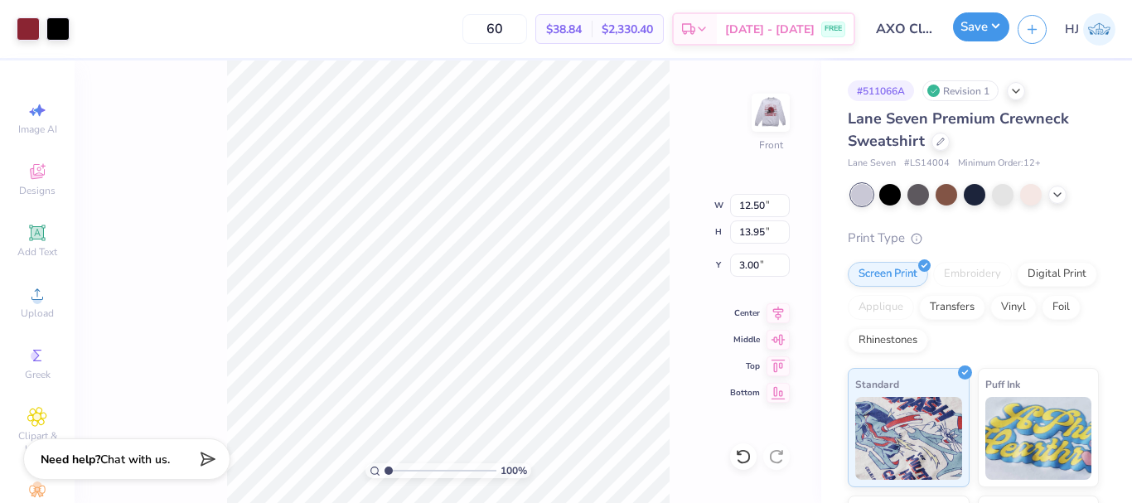
click at [998, 32] on button "Save" at bounding box center [981, 26] width 56 height 29
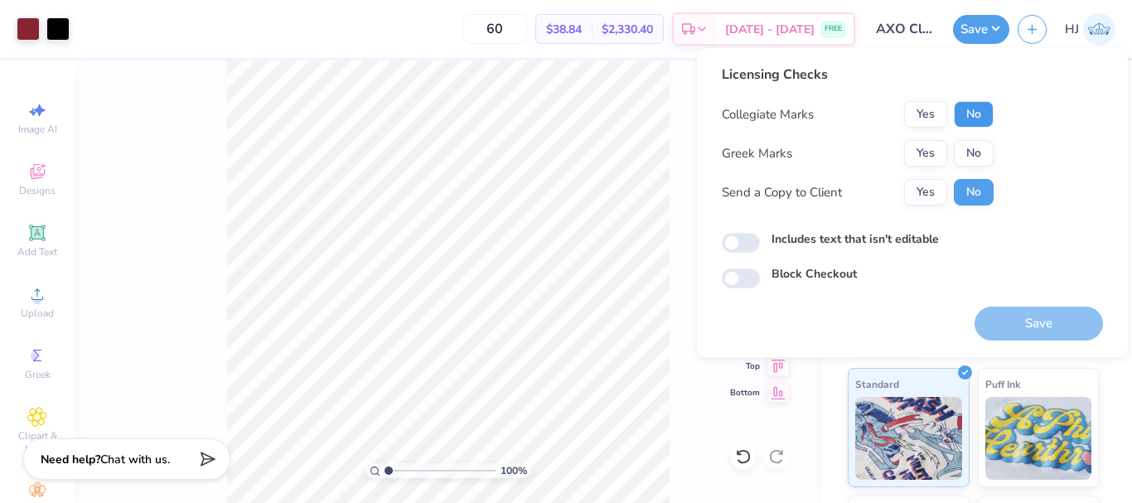
click at [973, 112] on button "No" at bounding box center [974, 114] width 40 height 27
click at [933, 109] on button "Yes" at bounding box center [925, 114] width 43 height 27
click at [928, 149] on button "Yes" at bounding box center [925, 153] width 43 height 27
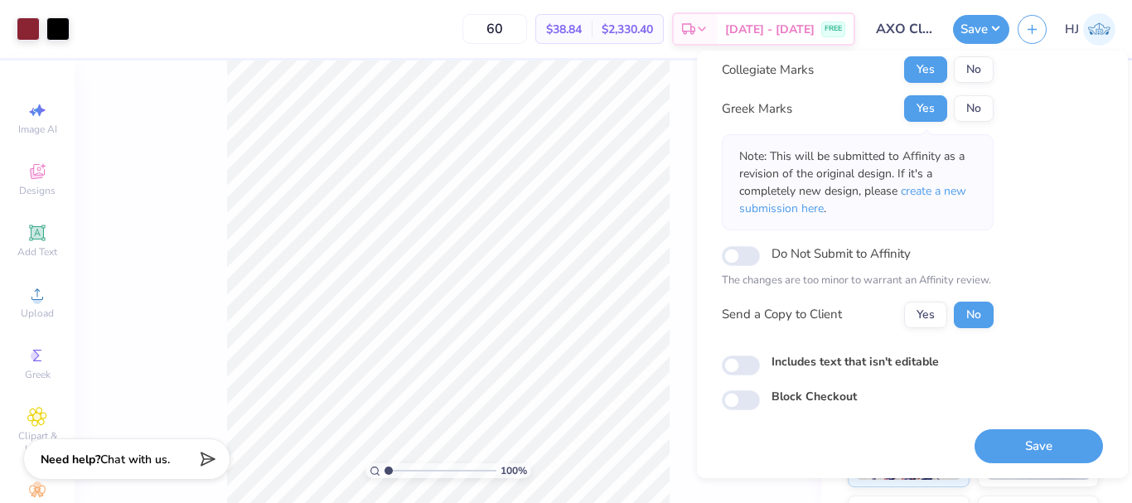
scroll to position [48, 0]
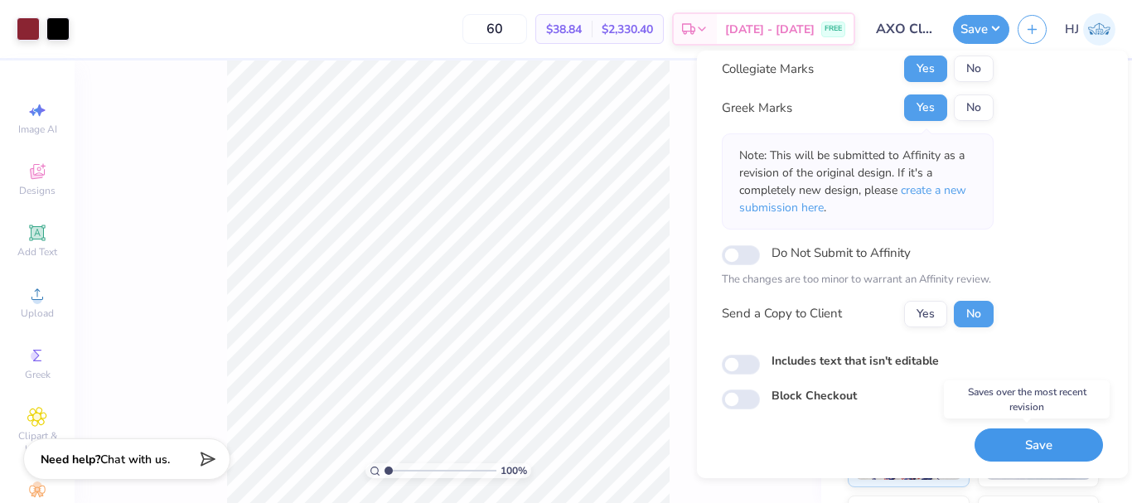
click at [1034, 448] on button "Save" at bounding box center [1039, 446] width 128 height 34
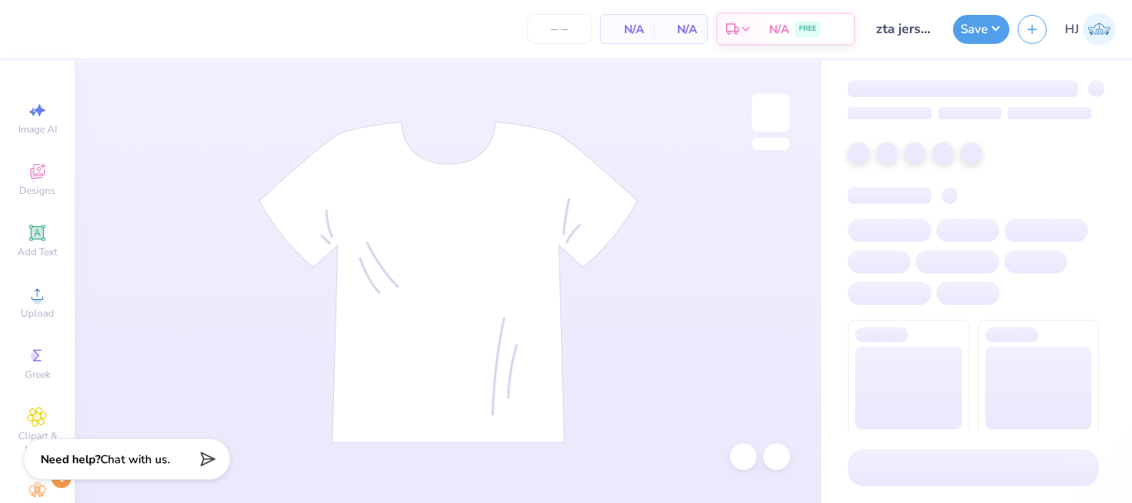
type input "24"
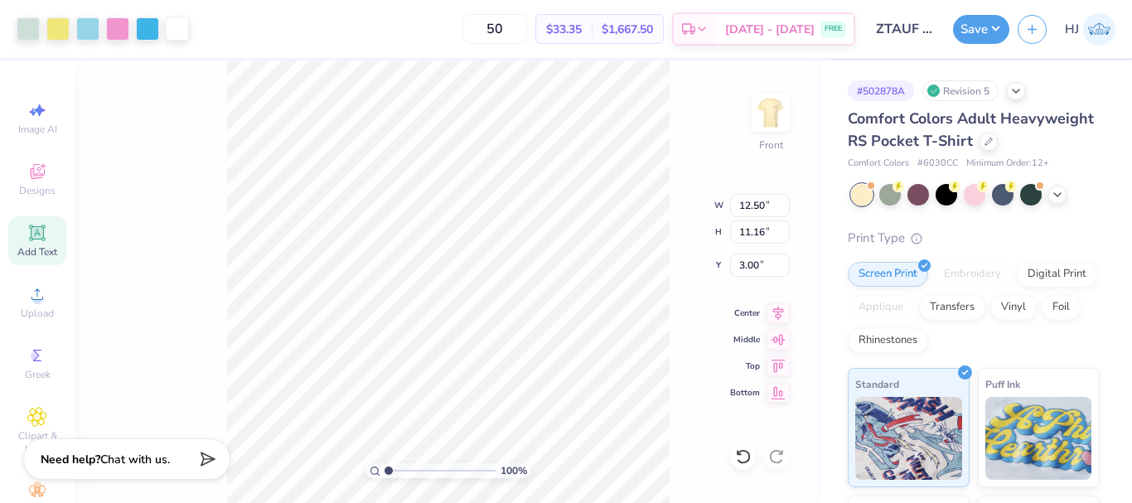
scroll to position [497, 0]
click at [779, 117] on img at bounding box center [771, 113] width 66 height 66
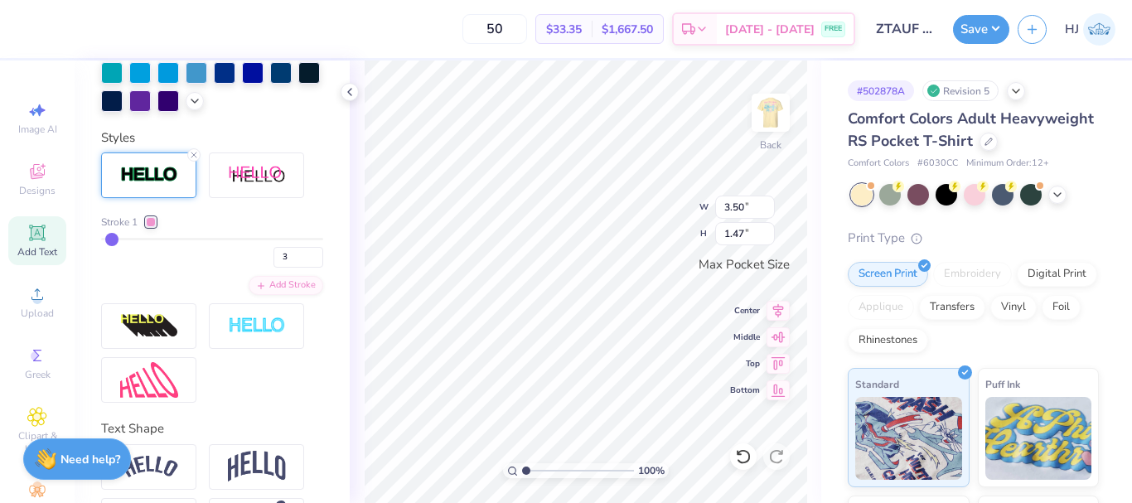
scroll to position [14, 2]
click at [768, 111] on img at bounding box center [771, 113] width 66 height 66
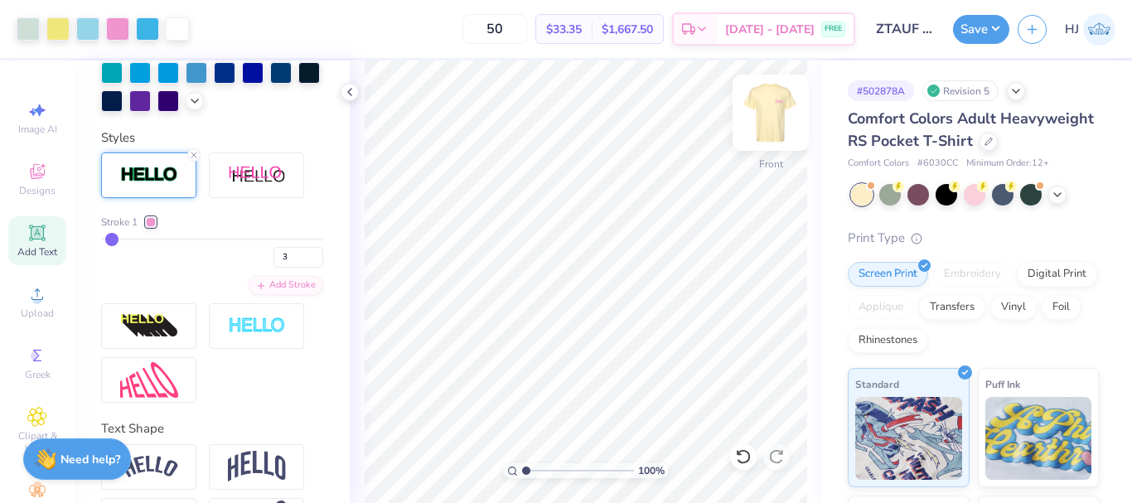
click at [759, 122] on img at bounding box center [771, 113] width 66 height 66
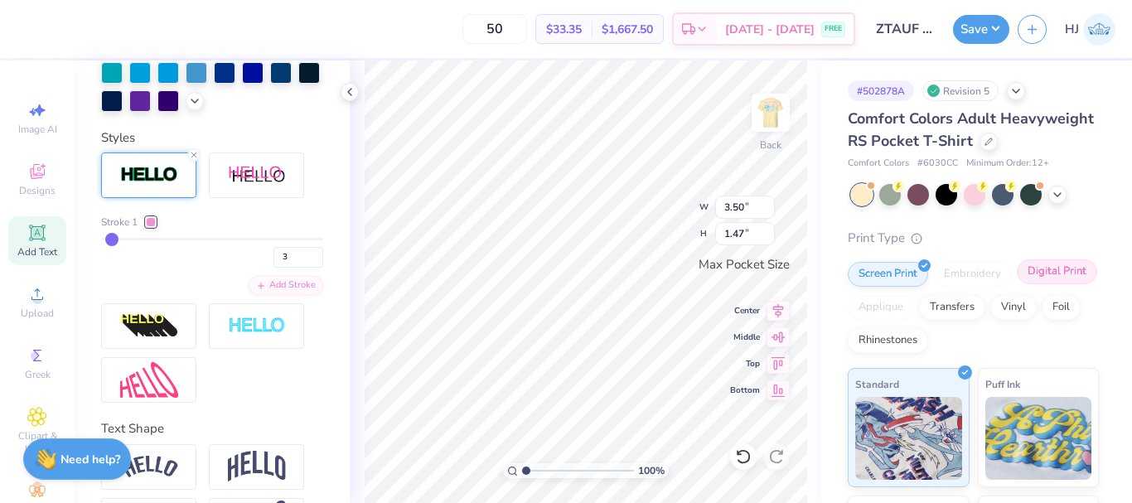
type textarea "ZTA"
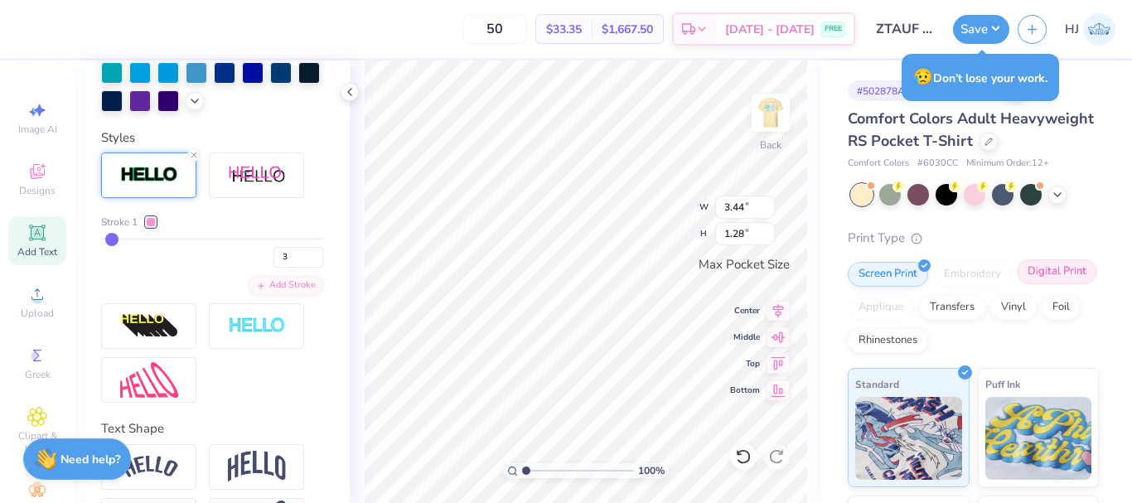
type input "3.44"
type input "1.28"
click at [737, 215] on input "3.44" at bounding box center [745, 207] width 60 height 23
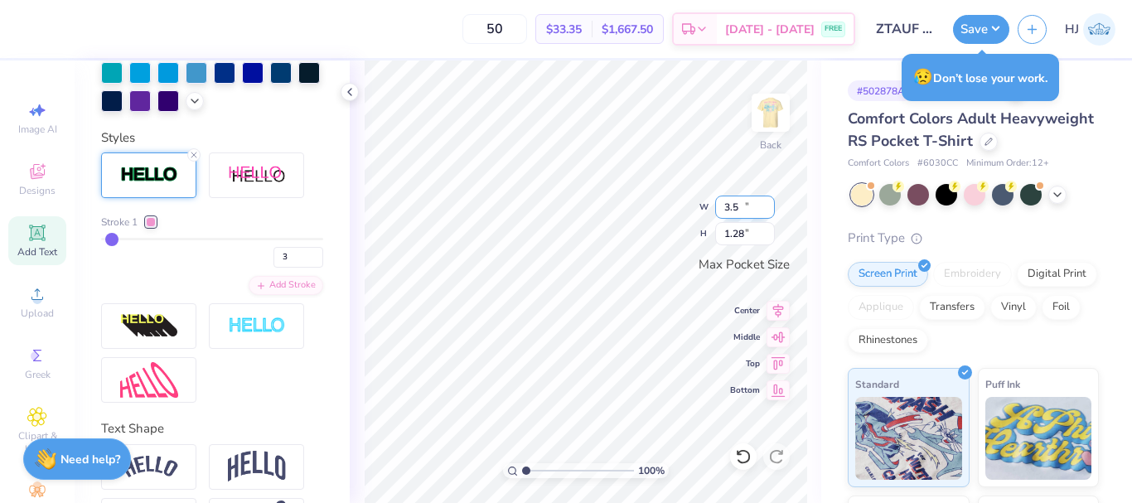
type input "3.50"
type input "1.30"
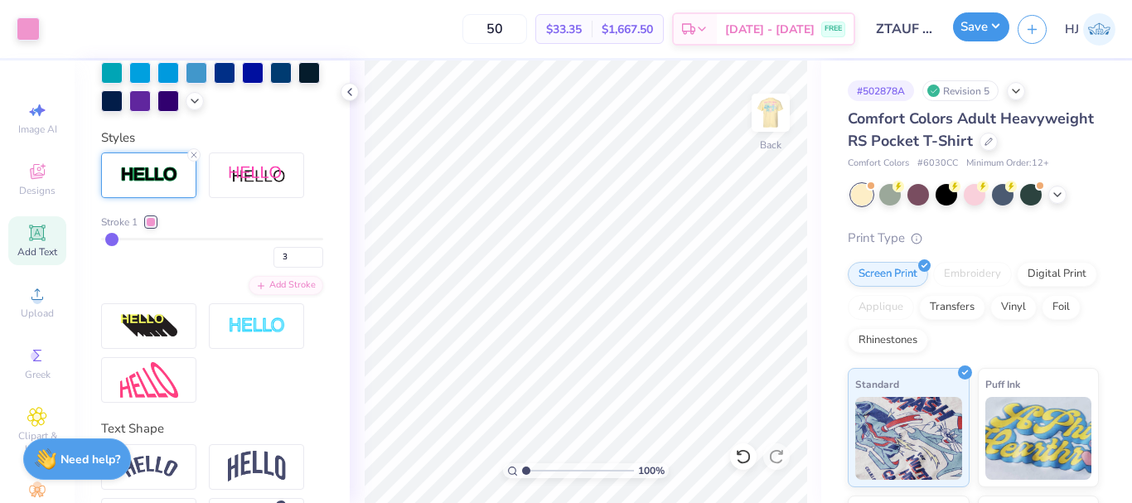
click at [1002, 27] on button "Save" at bounding box center [981, 26] width 56 height 29
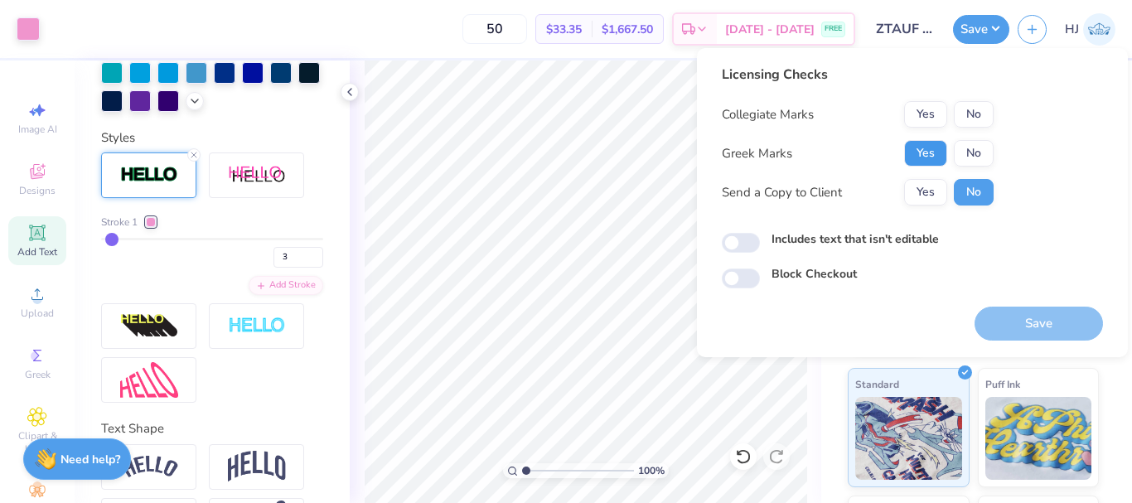
click at [938, 150] on button "Yes" at bounding box center [925, 153] width 43 height 27
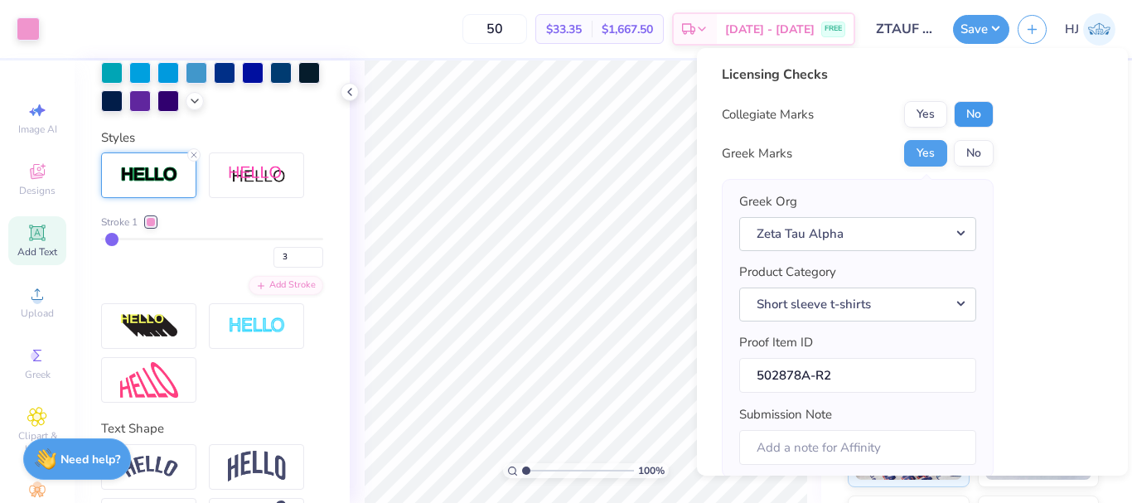
click at [982, 117] on button "No" at bounding box center [974, 114] width 40 height 27
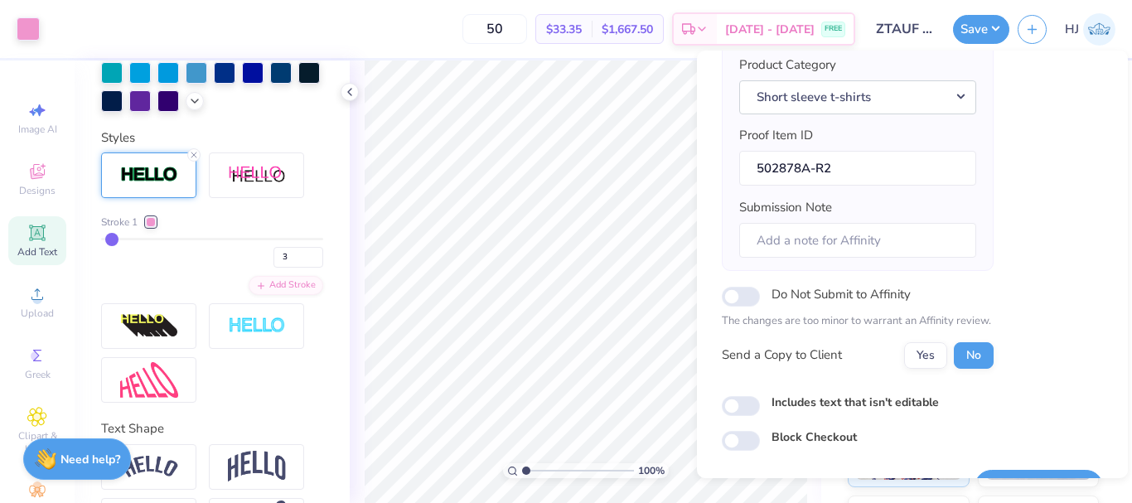
scroll to position [251, 0]
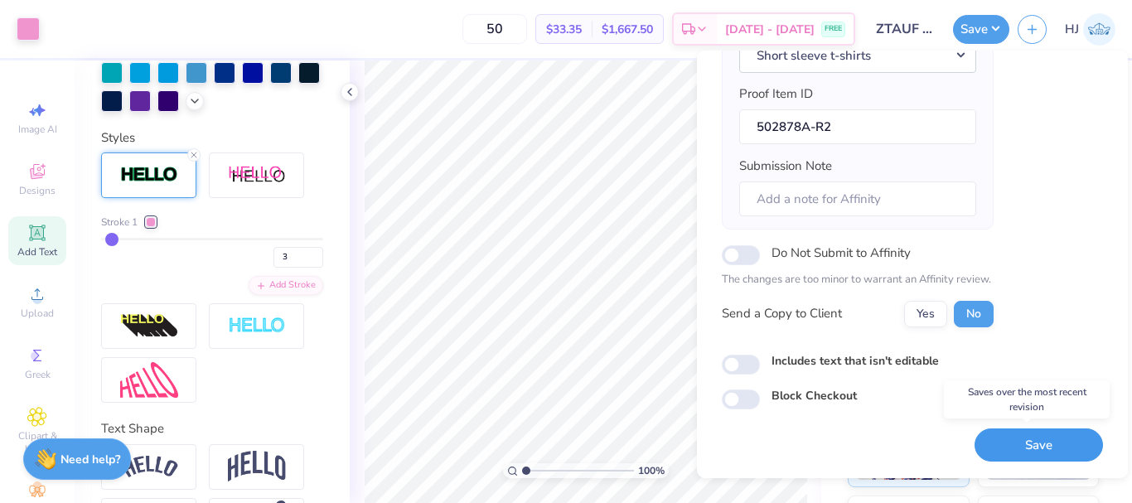
click at [1024, 450] on button "Save" at bounding box center [1039, 446] width 128 height 34
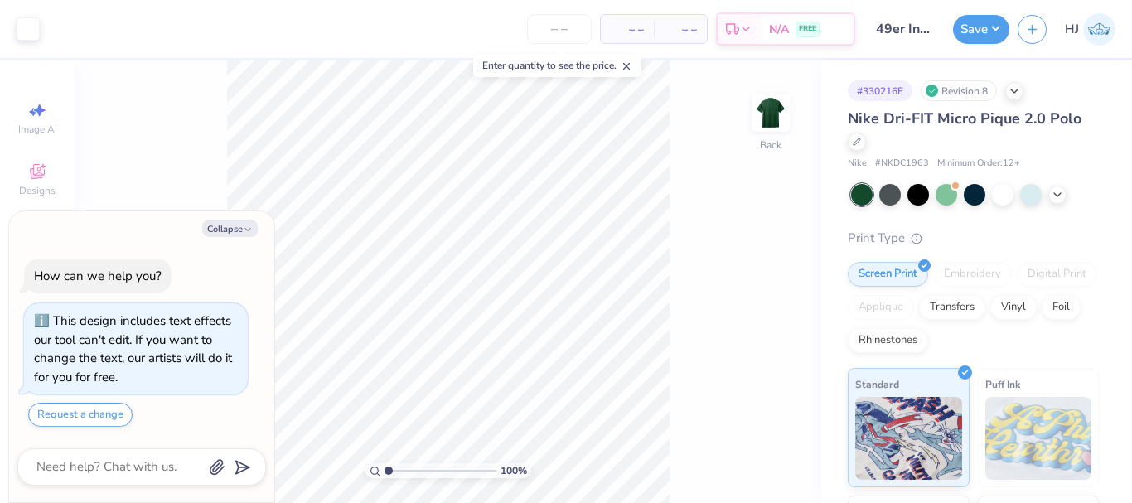
type textarea "x"
type input "2.01445811466782"
type textarea "x"
type input "1.49212329151837"
click at [222, 224] on button "Collapse" at bounding box center [230, 228] width 56 height 17
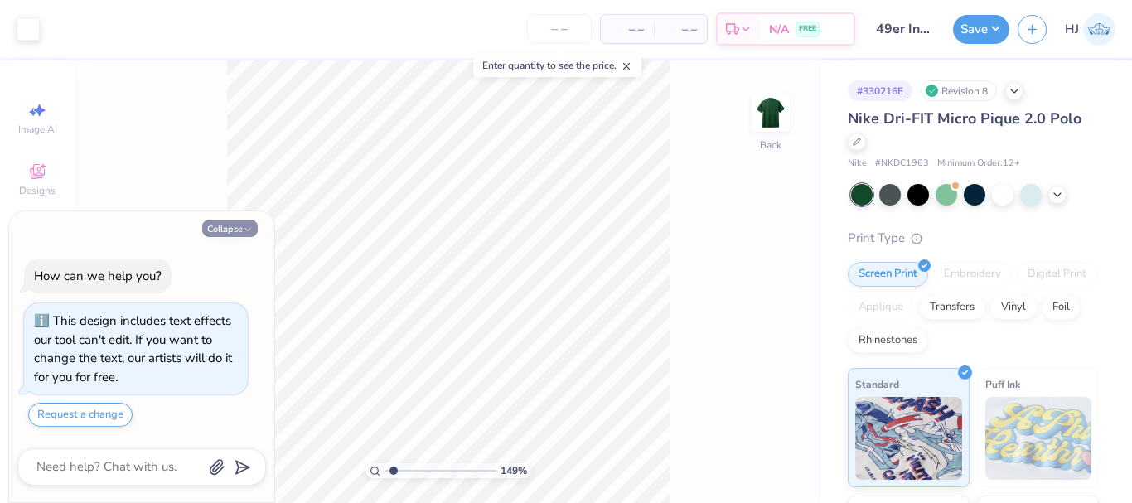
type textarea "x"
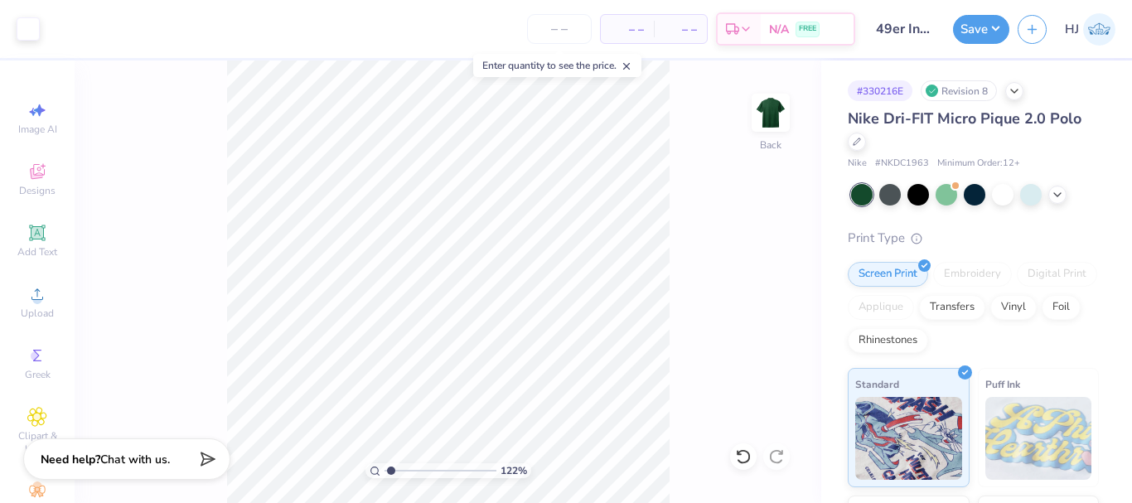
type input "1"
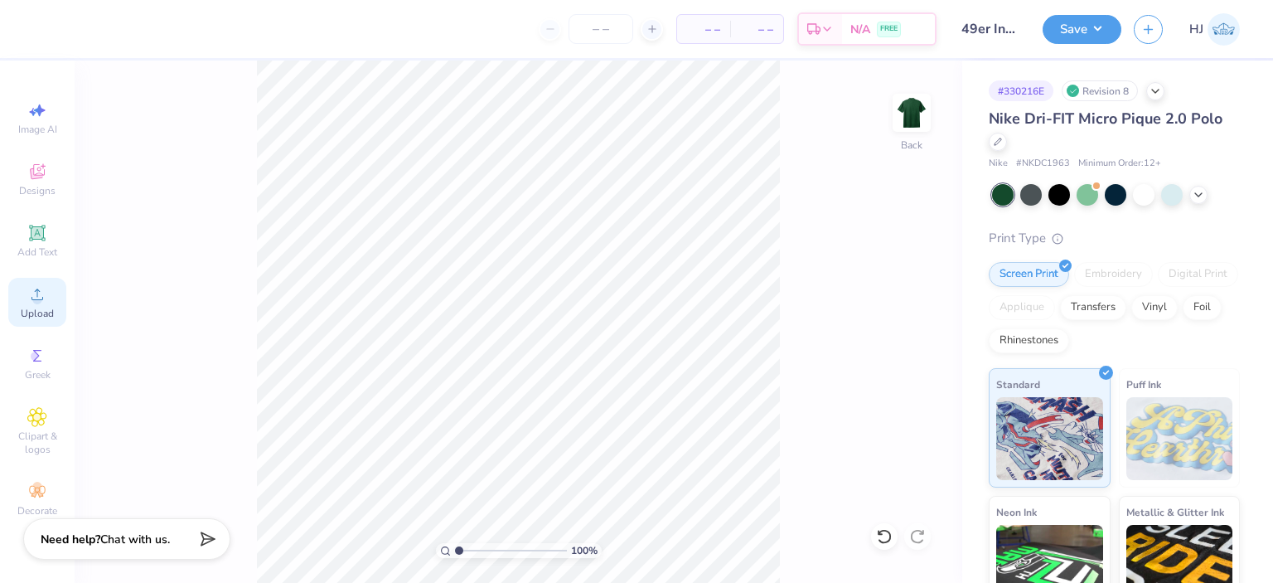
click at [35, 297] on circle at bounding box center [36, 299] width 9 height 9
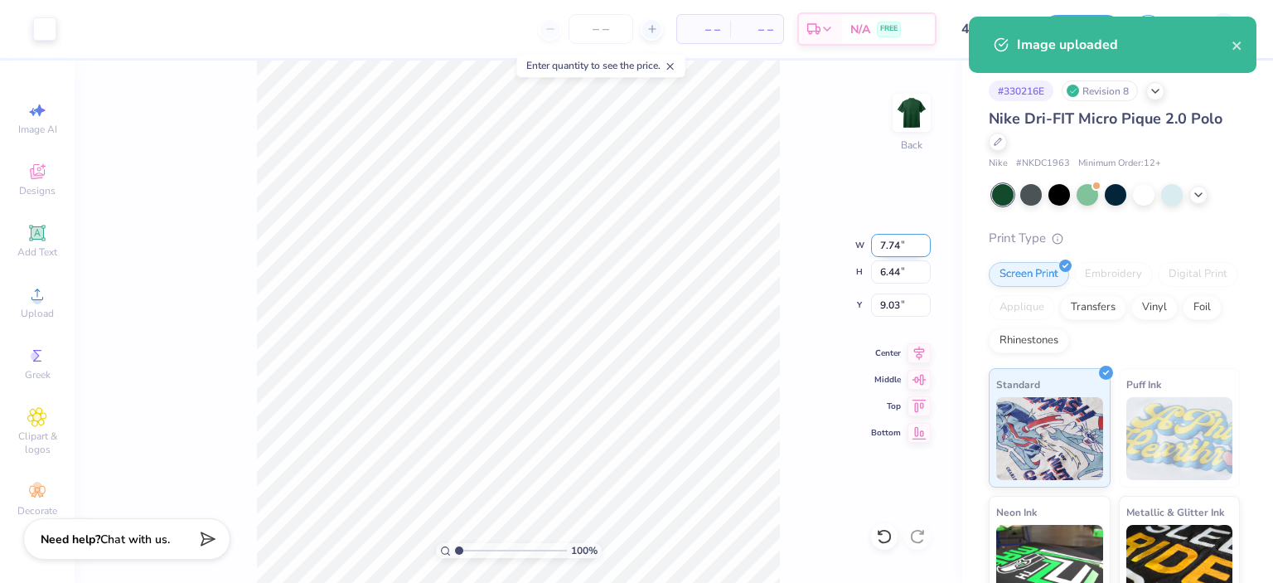
click at [887, 252] on input "7.74" at bounding box center [901, 245] width 60 height 23
type input "3.50"
type input "2.91"
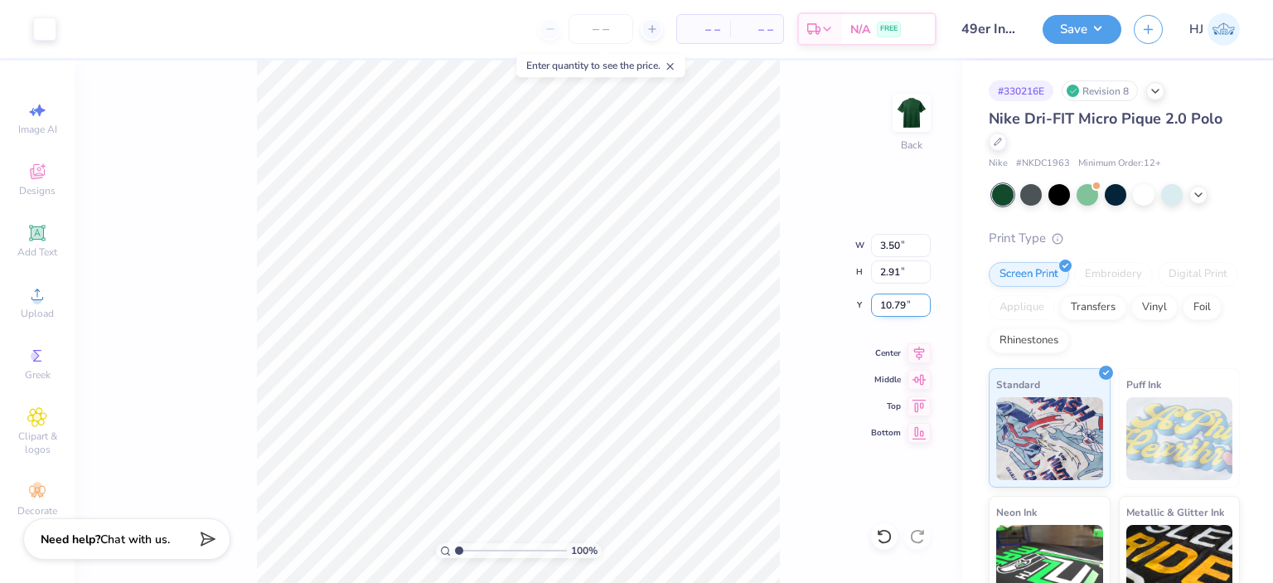
click at [897, 303] on input "10.79" at bounding box center [901, 304] width 60 height 23
type input "3.00"
click at [1096, 36] on button "Save" at bounding box center [1082, 26] width 79 height 29
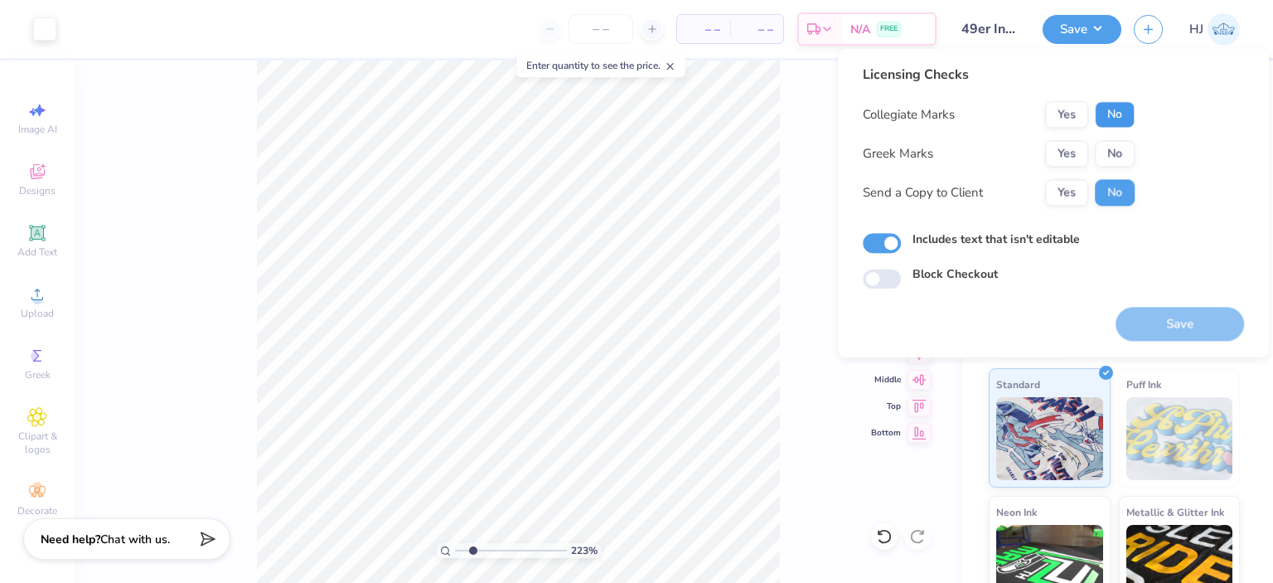
click at [1117, 125] on button "No" at bounding box center [1115, 114] width 40 height 27
click at [1082, 112] on button "Yes" at bounding box center [1066, 114] width 43 height 27
click at [1114, 144] on button "No" at bounding box center [1115, 153] width 40 height 27
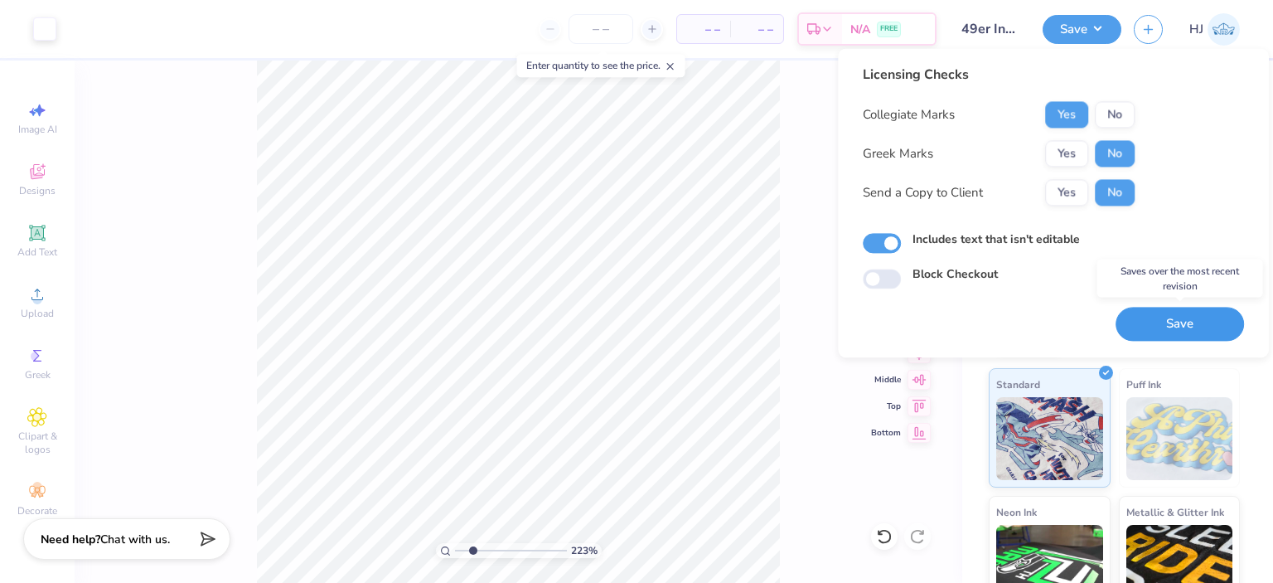
click at [1144, 321] on button "Save" at bounding box center [1180, 324] width 128 height 34
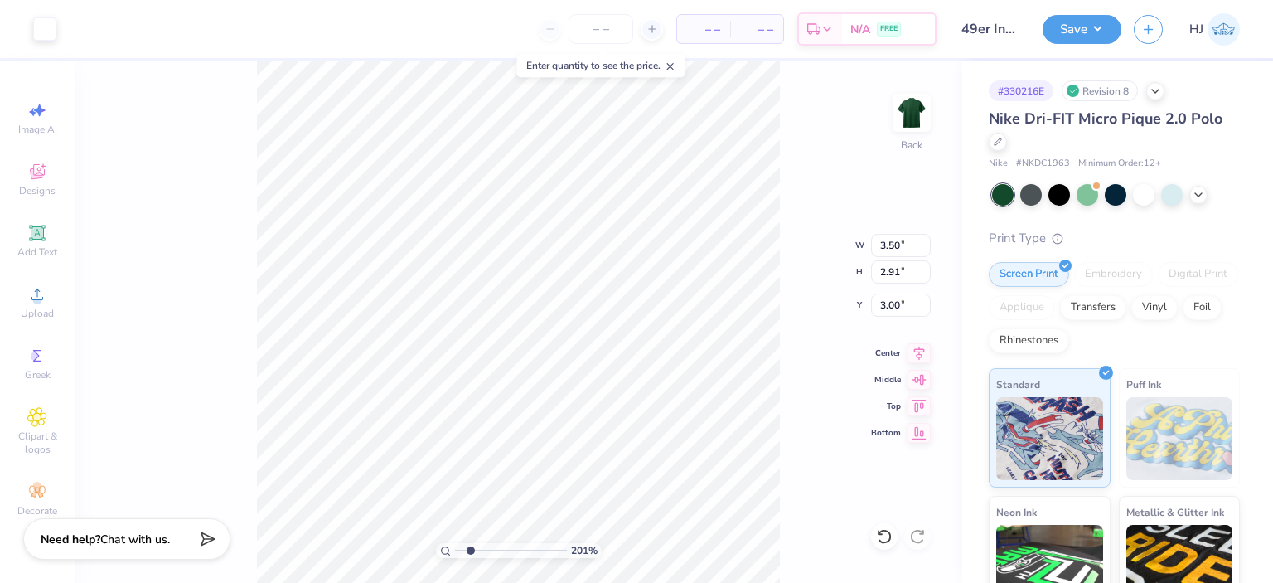
type input "1"
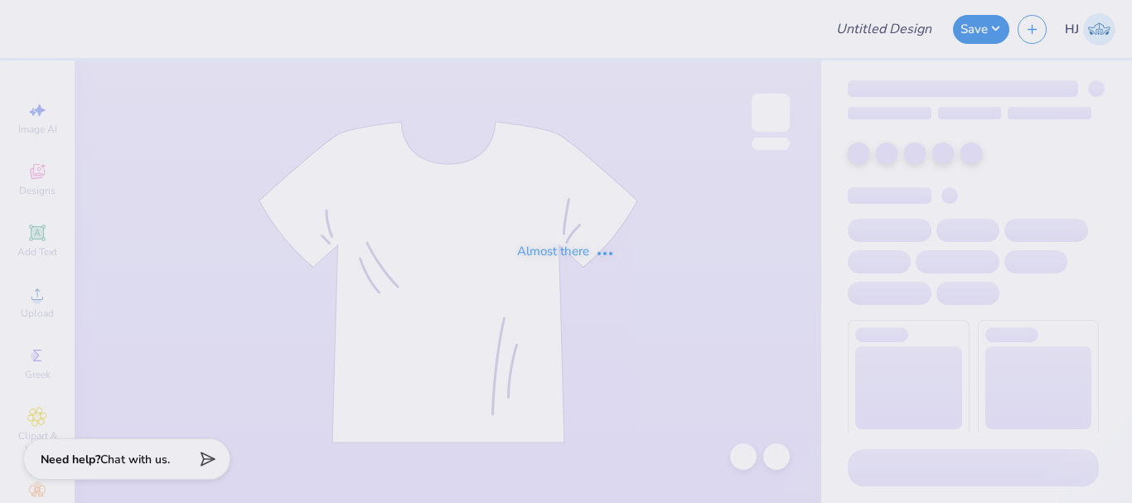
type input "49er Intensive Transition Program"
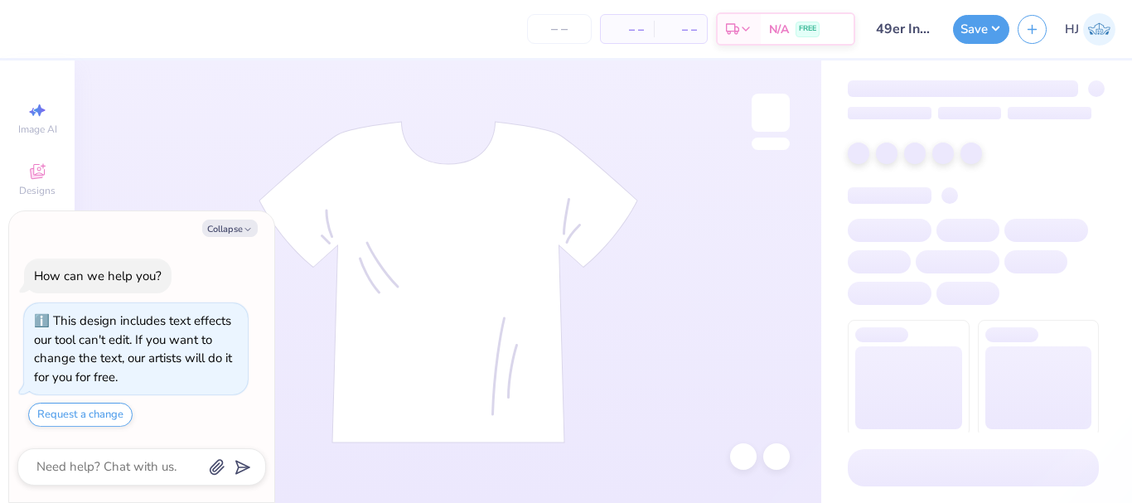
type textarea "x"
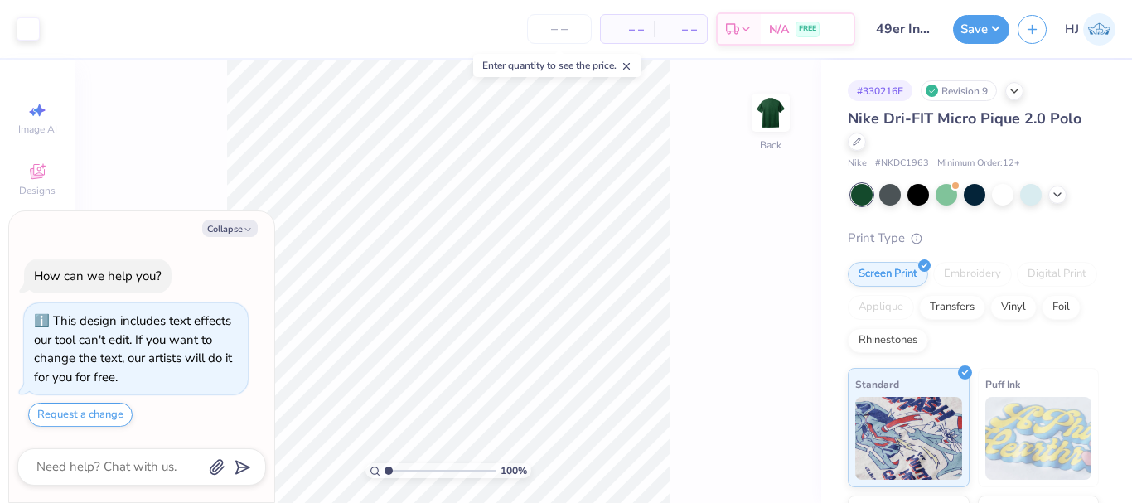
type textarea "x"
type input "1.64913377760655"
type textarea "x"
type input "1.64913377760655"
type textarea "x"
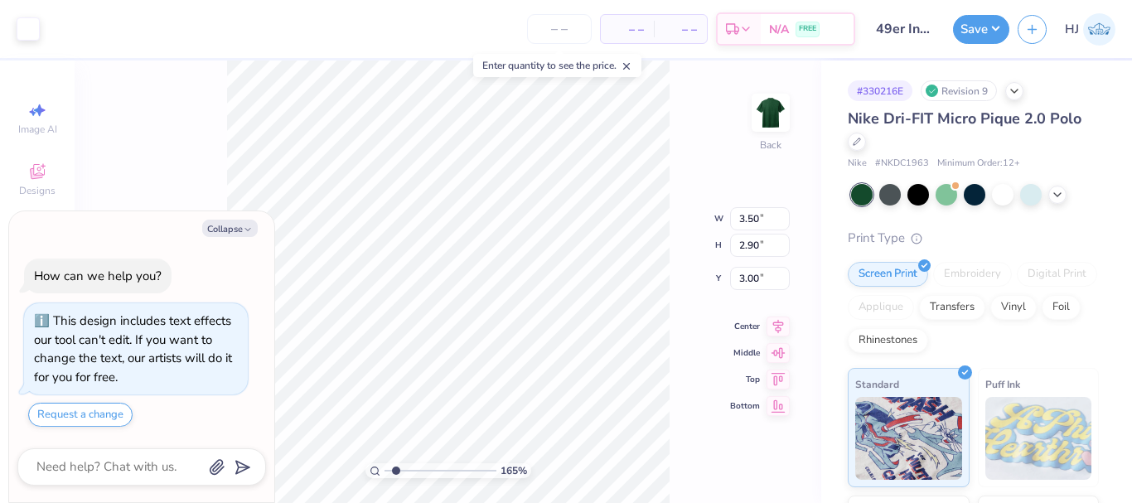
type input "1.64913377760655"
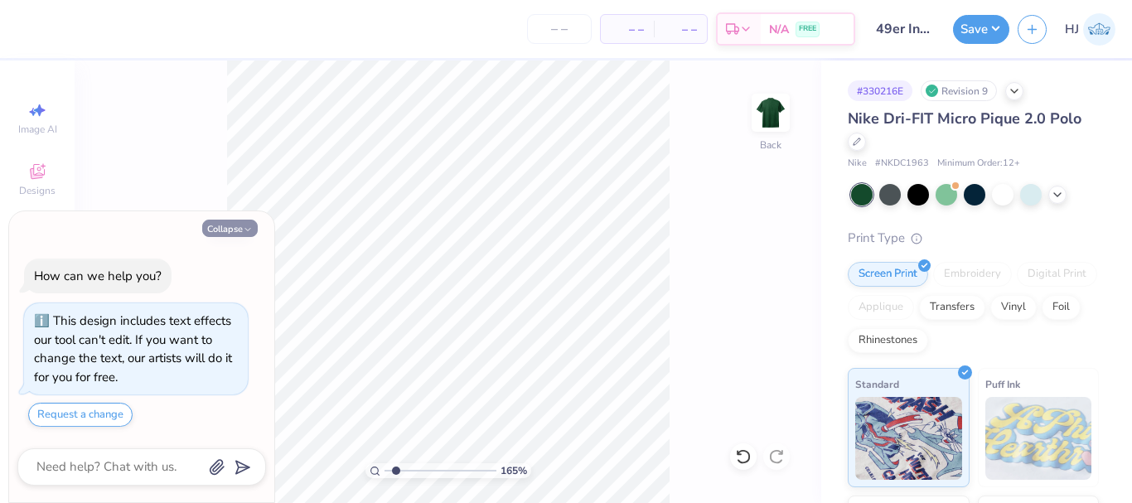
click at [223, 225] on button "Collapse" at bounding box center [230, 228] width 56 height 17
type textarea "x"
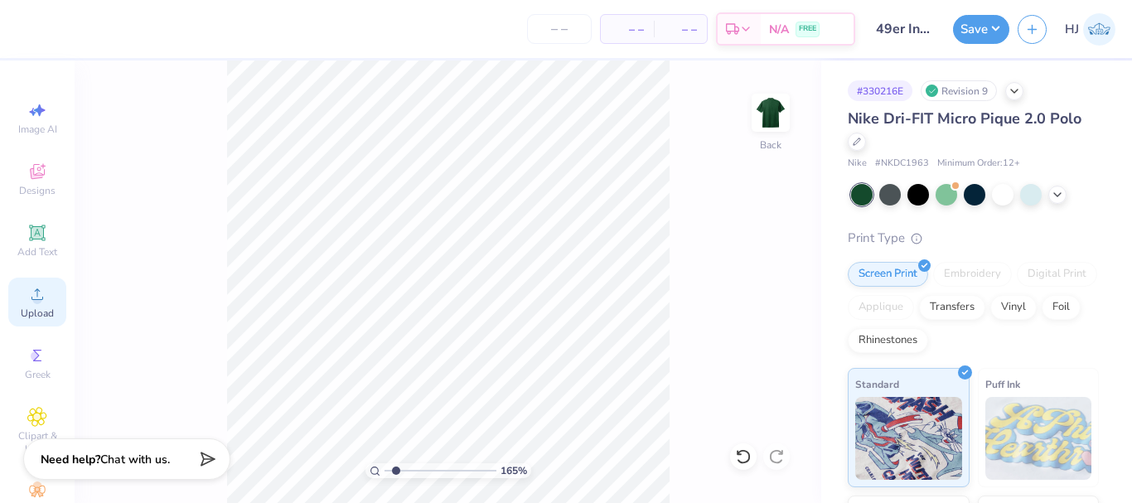
click at [27, 300] on icon at bounding box center [37, 294] width 20 height 20
type input "1.64913377760655"
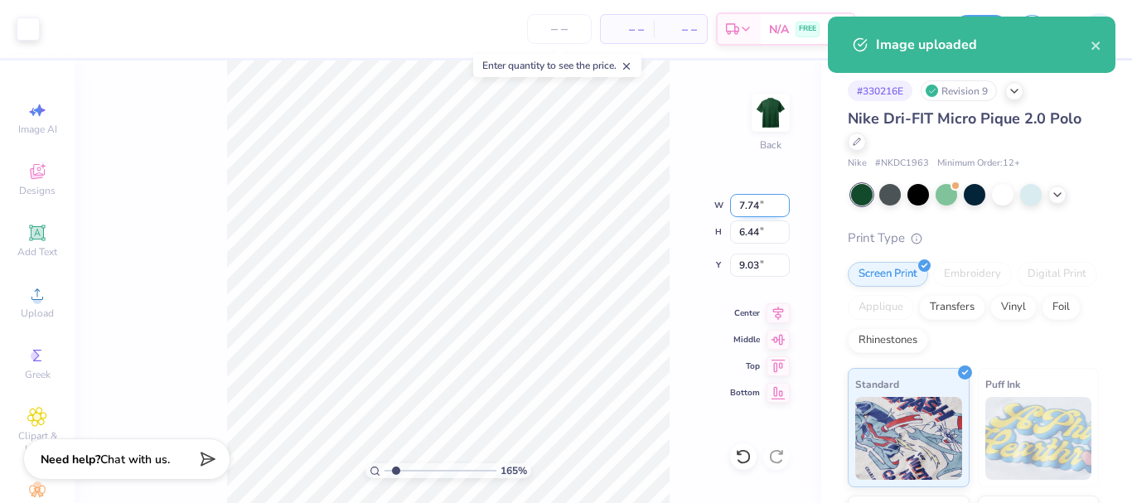
click at [755, 205] on input "7.74" at bounding box center [760, 205] width 60 height 23
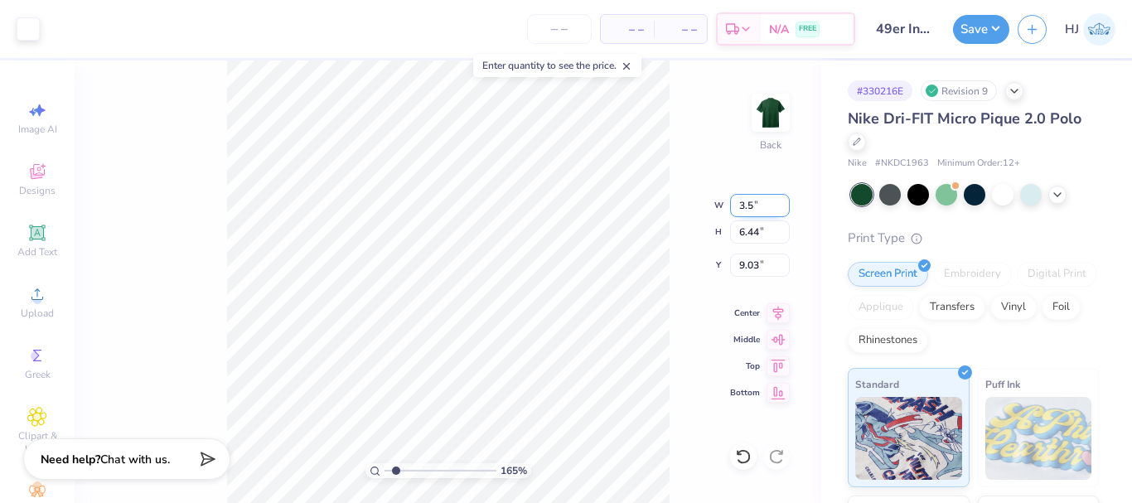
type input "3.5"
type input "1.64913377760655"
type input "3.50"
type input "2.91"
click at [765, 271] on input "10.79" at bounding box center [760, 265] width 60 height 23
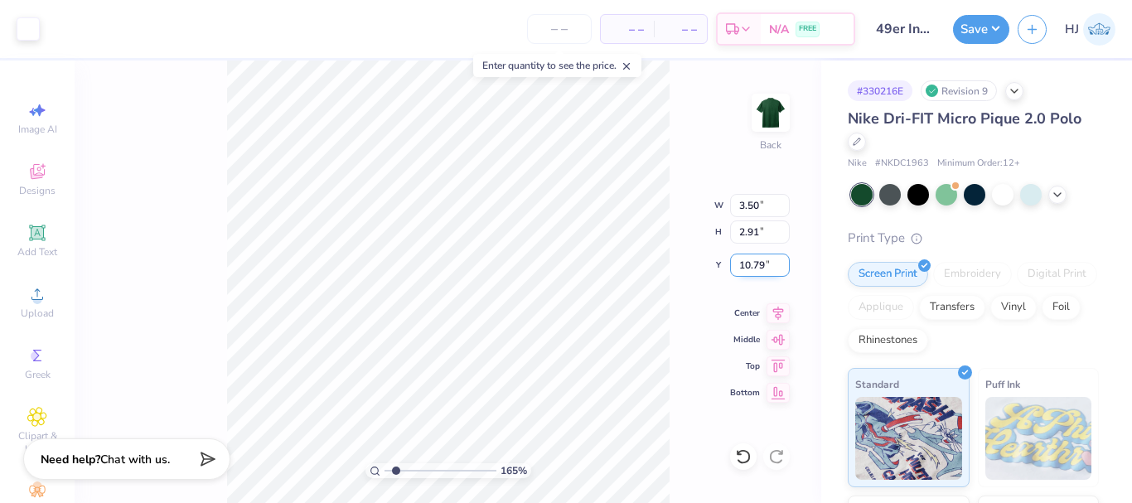
click at [765, 271] on input "10.79" at bounding box center [760, 265] width 60 height 23
type input "3"
type input "1.64913377760655"
type input "3.00"
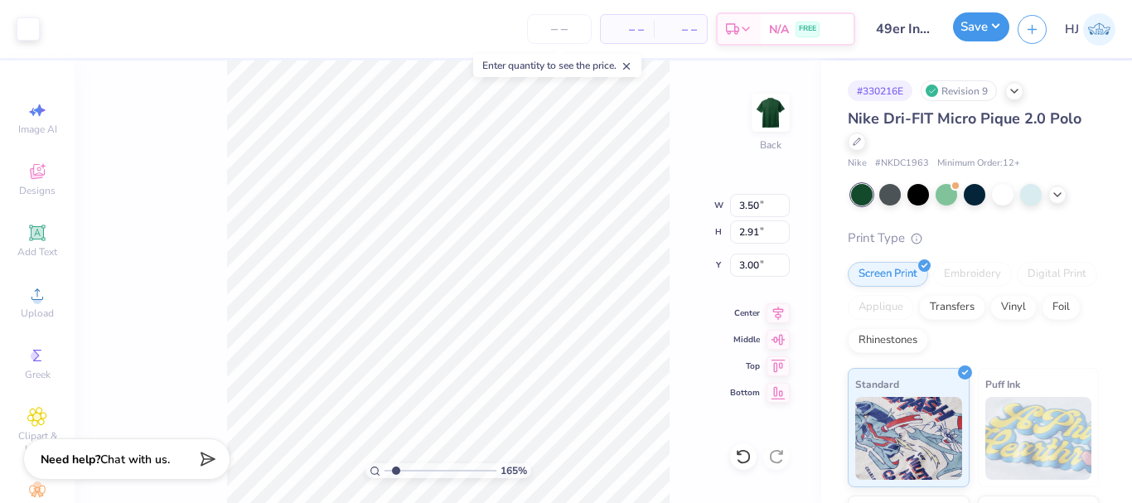
click at [1002, 26] on button "Save" at bounding box center [981, 26] width 56 height 29
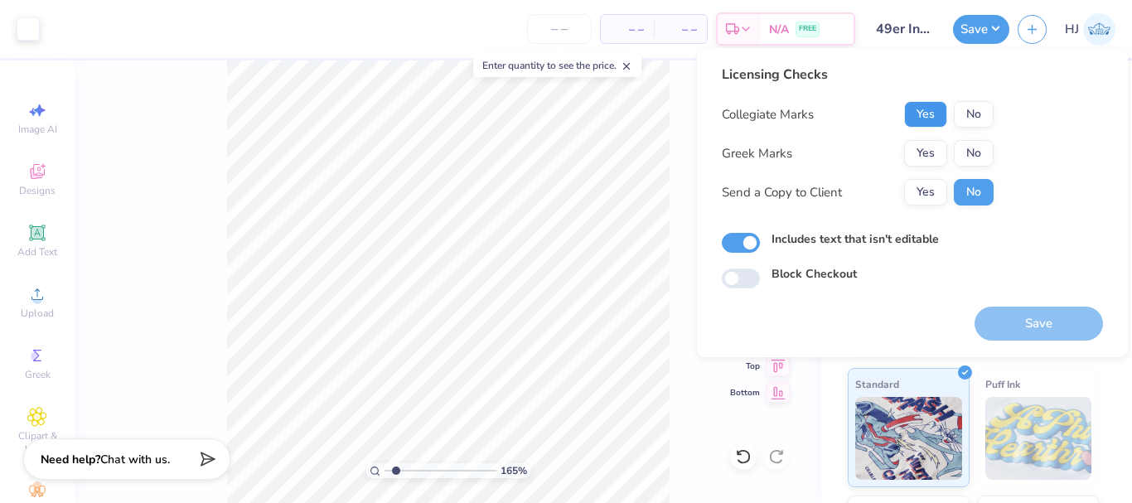
click at [925, 114] on button "Yes" at bounding box center [925, 114] width 43 height 27
click at [975, 148] on button "No" at bounding box center [974, 153] width 40 height 27
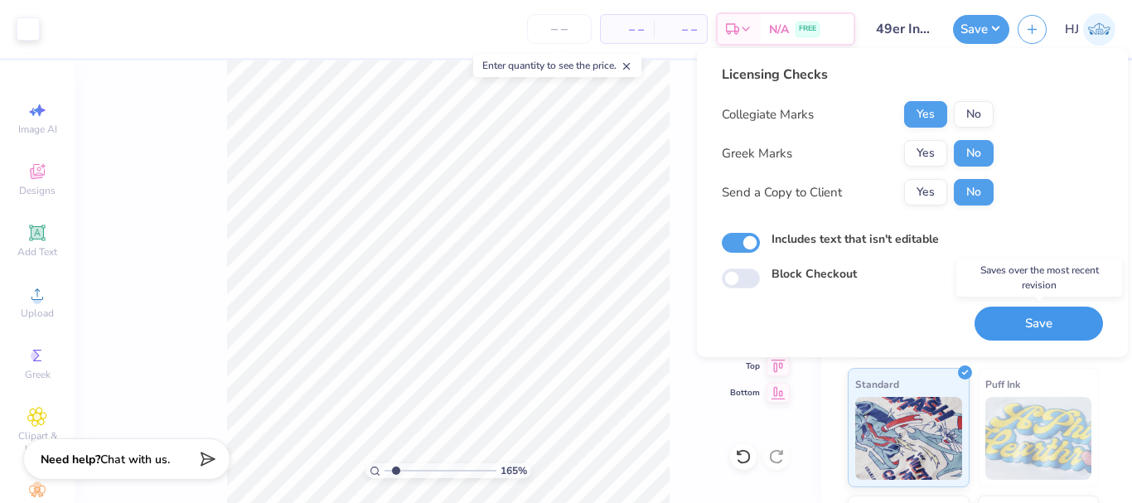
click at [1035, 319] on button "Save" at bounding box center [1039, 324] width 128 height 34
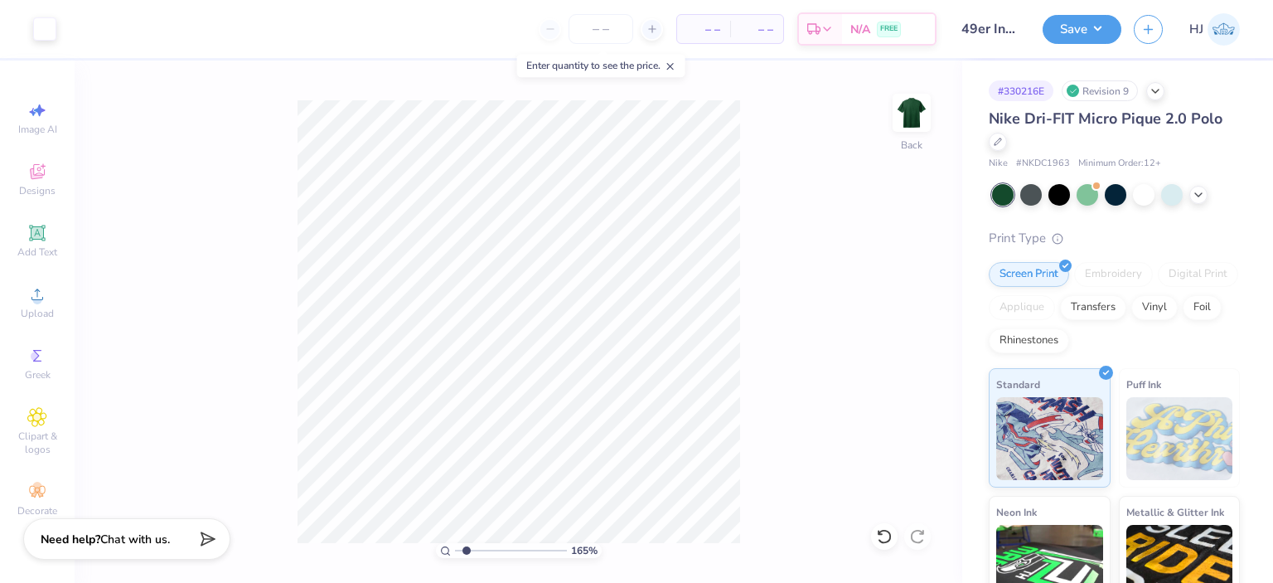
type input "1"
